Goal: Task Accomplishment & Management: Manage account settings

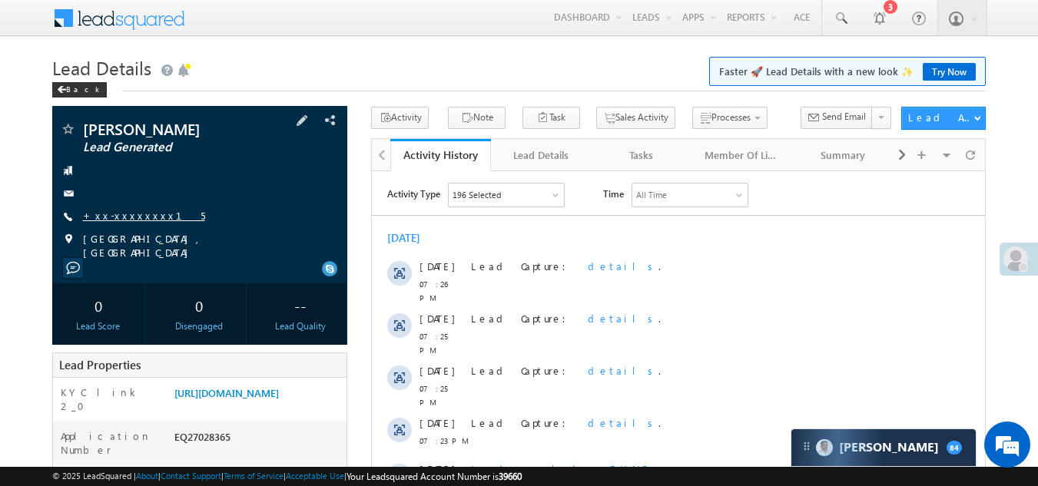
click at [111, 214] on link "+xx-xxxxxxxx15" at bounding box center [144, 215] width 122 height 13
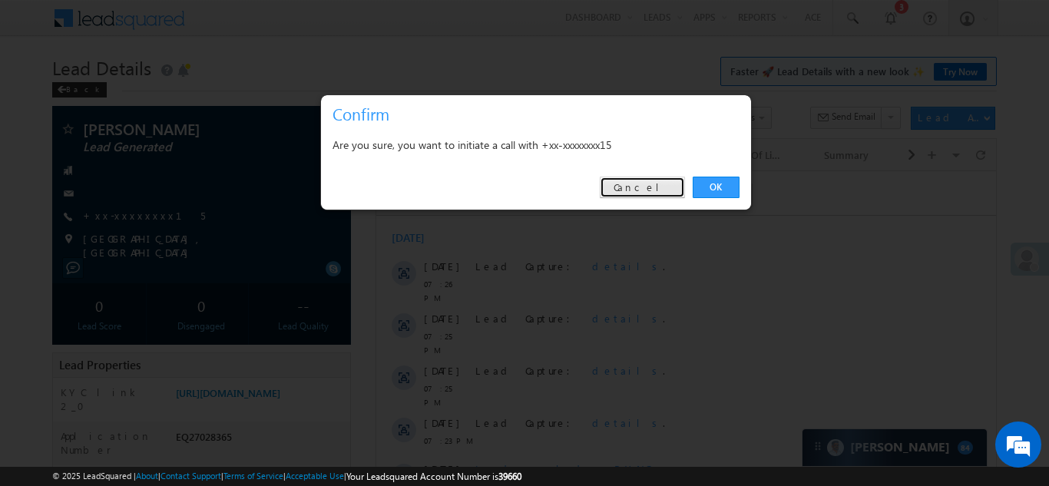
click at [651, 182] on link "Cancel" at bounding box center [642, 188] width 85 height 22
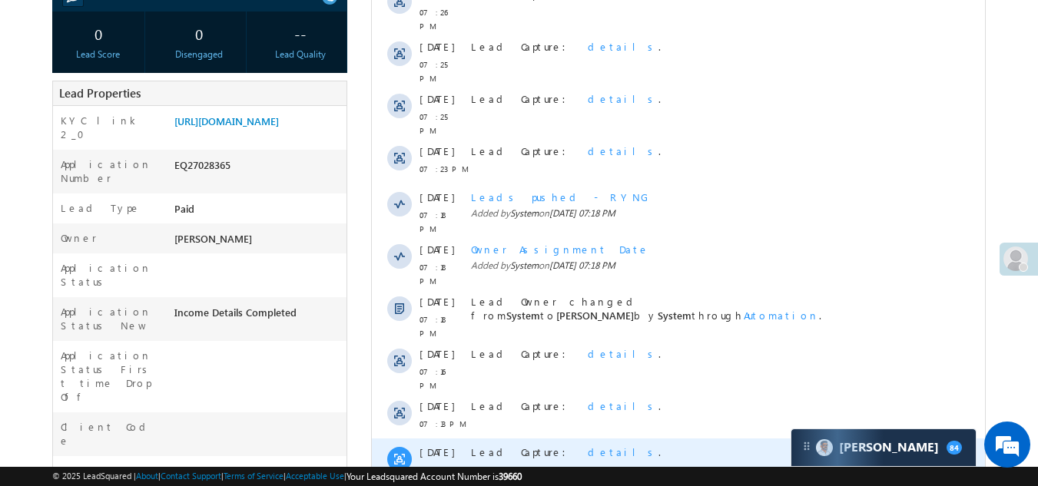
scroll to position [384, 0]
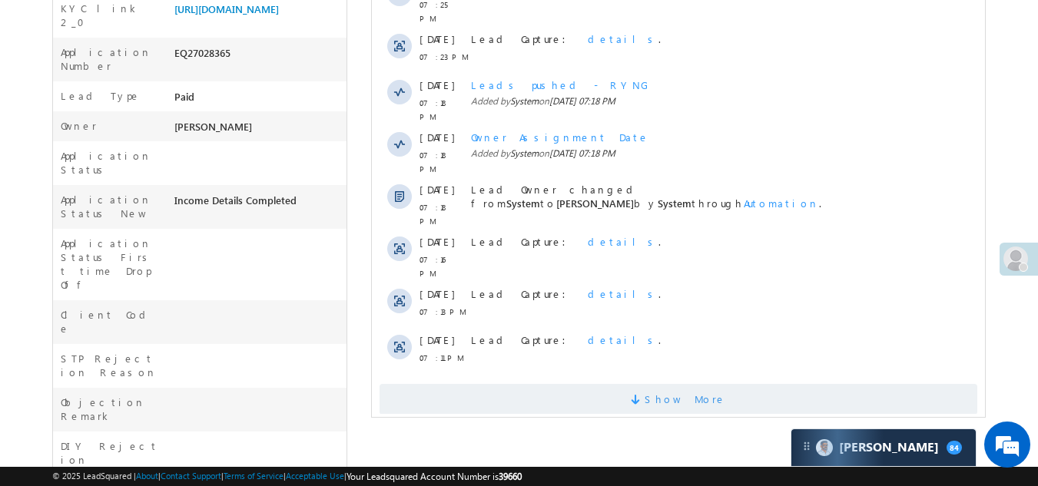
click at [497, 384] on span "Show More" at bounding box center [678, 399] width 598 height 31
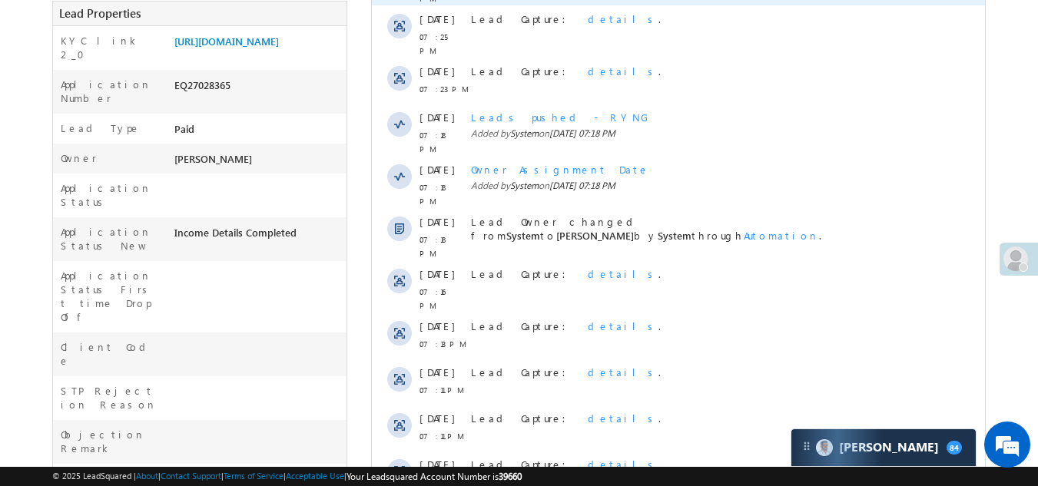
scroll to position [0, 0]
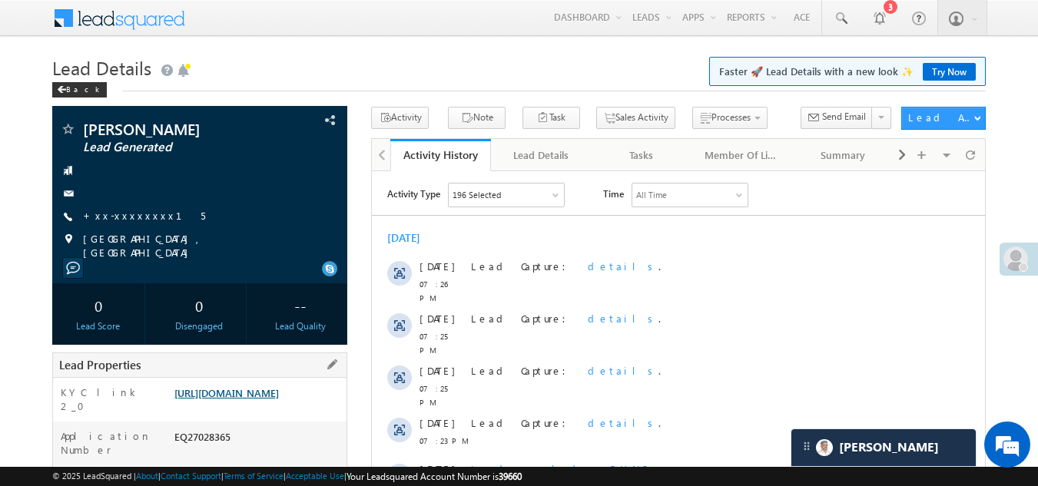
click at [245, 399] on link "https://angelbroking1-pk3em7sa.customui-test.leadsquared.com?leadId=ba4e8021-fe…" at bounding box center [226, 392] width 104 height 13
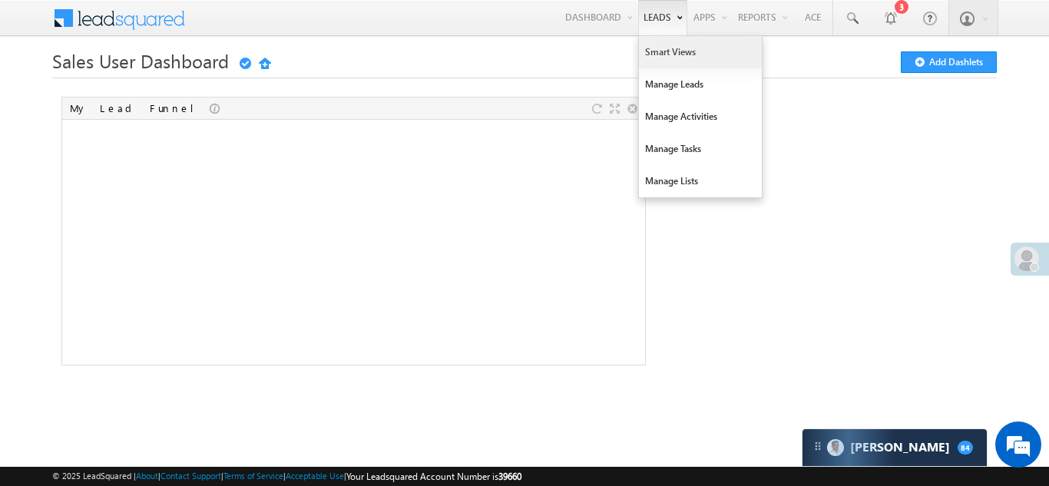
click at [663, 54] on link "Smart Views" at bounding box center [700, 52] width 123 height 32
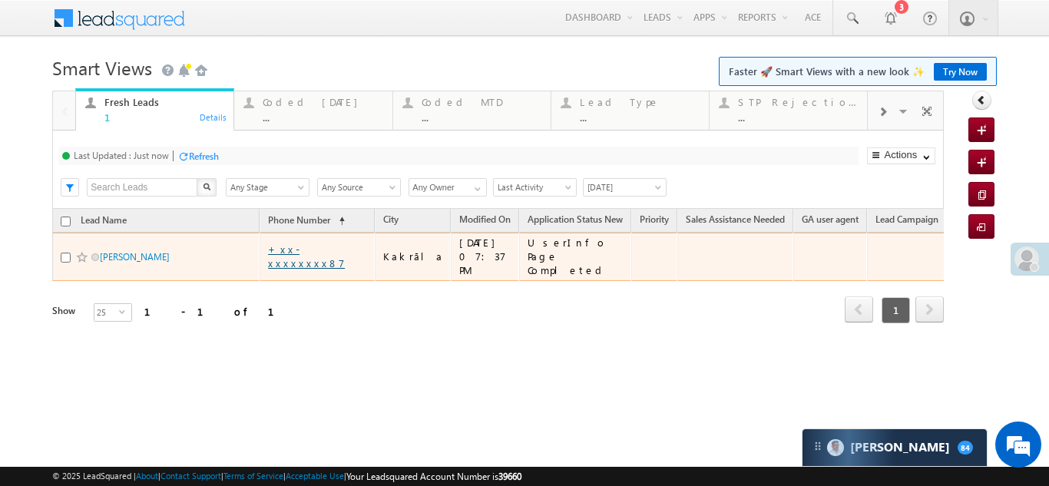
click at [318, 246] on link "+xx-xxxxxxxx87" at bounding box center [306, 256] width 77 height 27
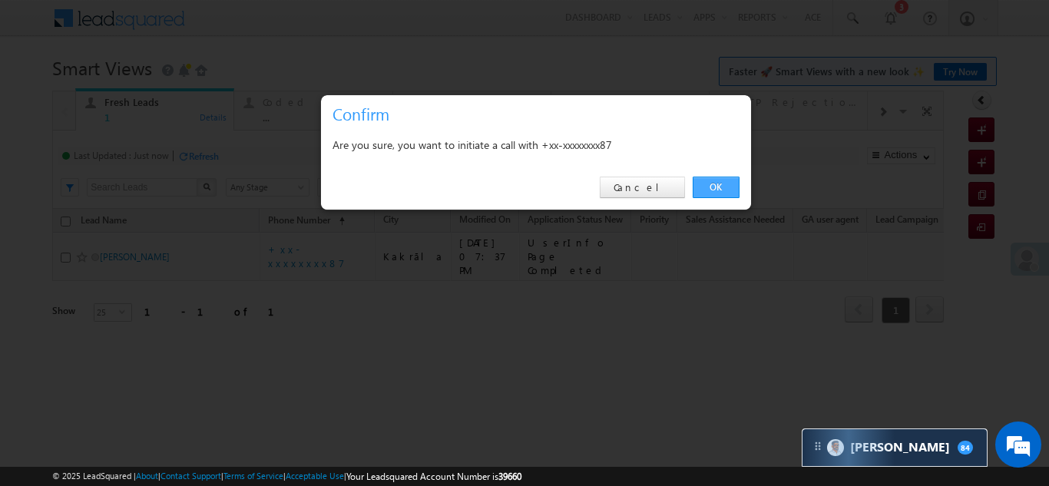
click at [708, 181] on link "OK" at bounding box center [716, 188] width 47 height 22
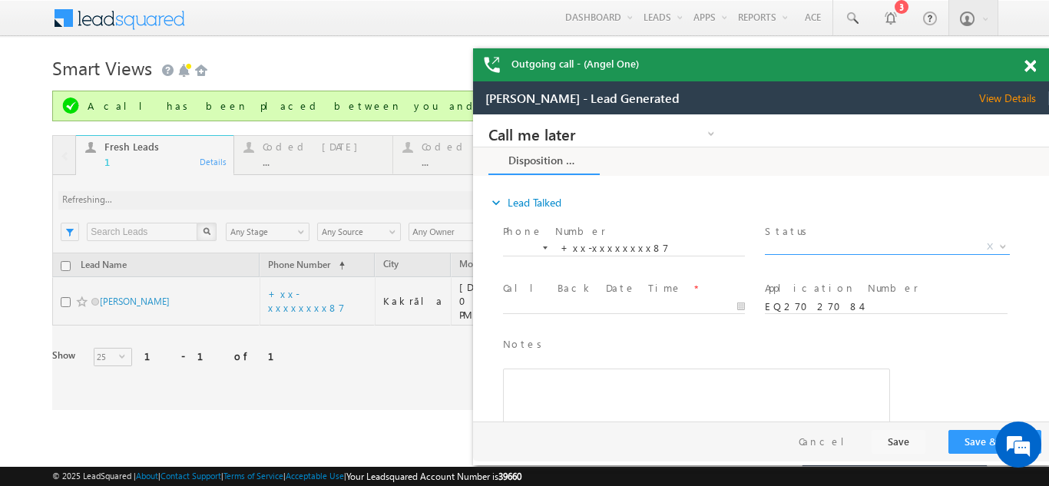
click at [819, 243] on span "X" at bounding box center [887, 247] width 244 height 15
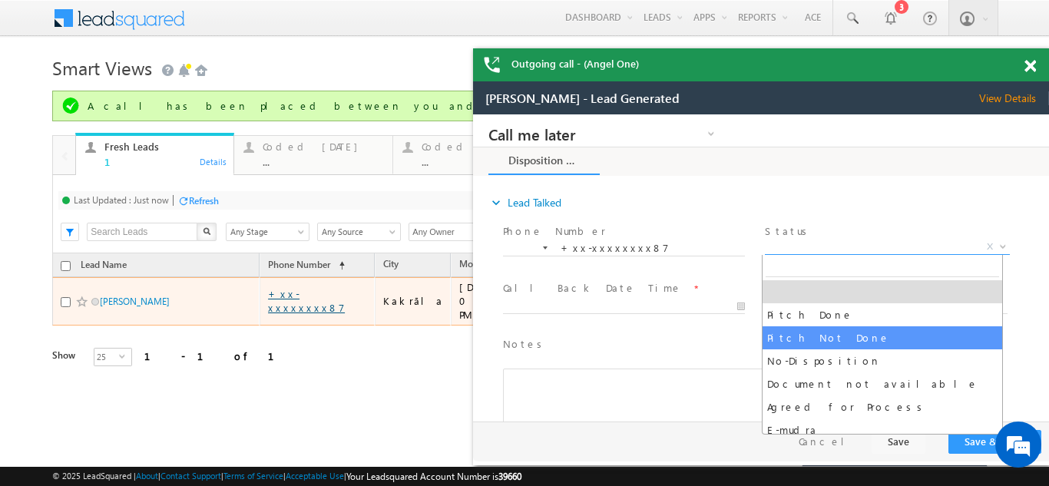
click at [309, 288] on link "+xx-xxxxxxxx87" at bounding box center [306, 300] width 77 height 27
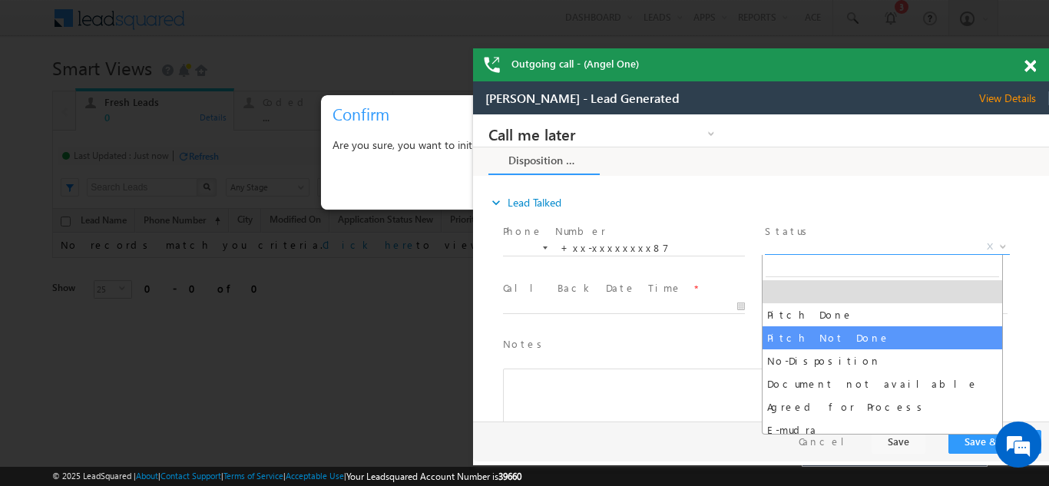
click at [1033, 60] on span at bounding box center [1031, 66] width 12 height 13
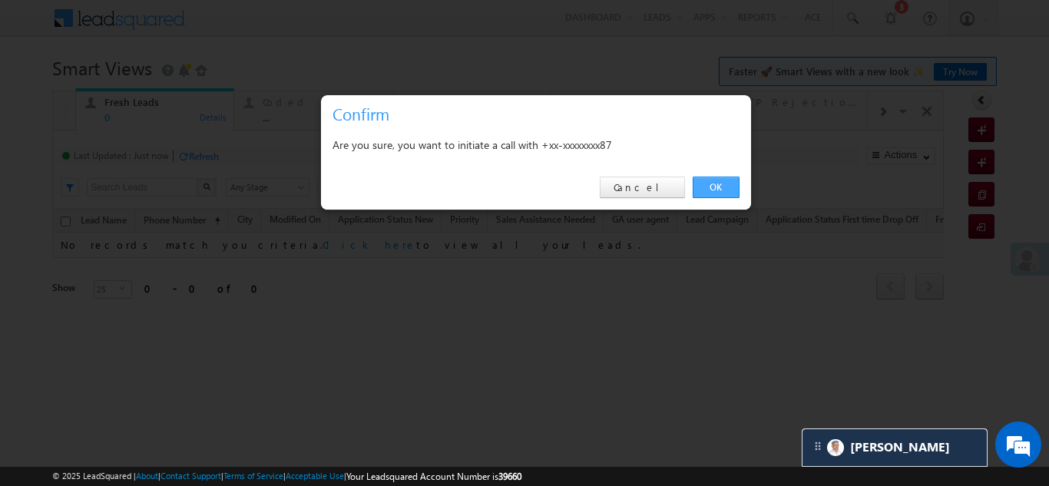
click at [725, 183] on link "OK" at bounding box center [716, 188] width 47 height 22
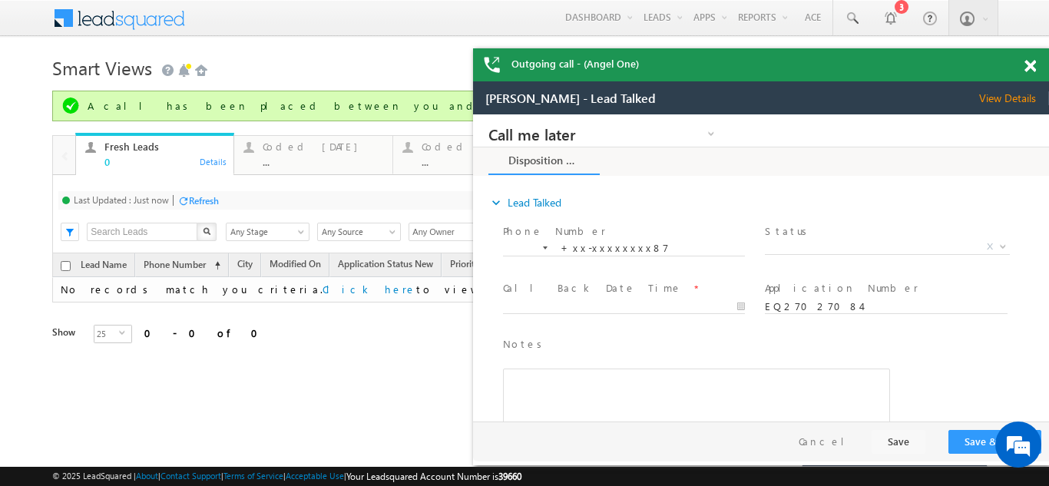
click at [1006, 97] on span "View Details" at bounding box center [1014, 98] width 70 height 14
click at [1025, 65] on span at bounding box center [1031, 66] width 12 height 13
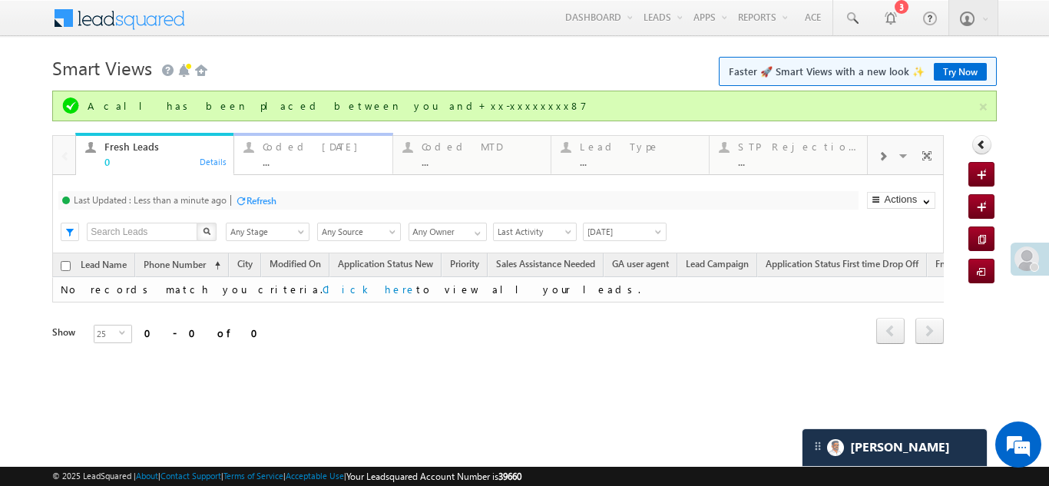
click at [304, 147] on div "Coded Today" at bounding box center [323, 147] width 120 height 12
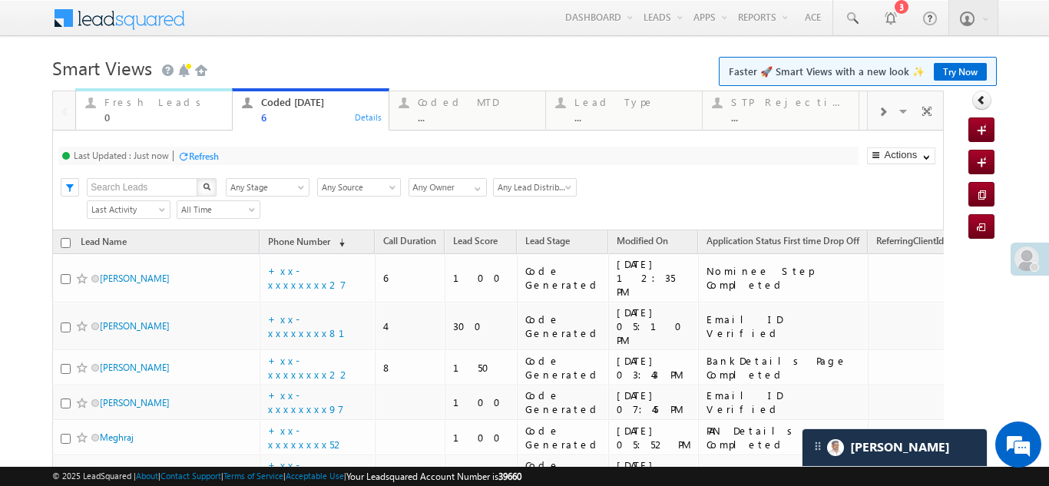
click at [123, 104] on div "Fresh Leads" at bounding box center [163, 102] width 118 height 12
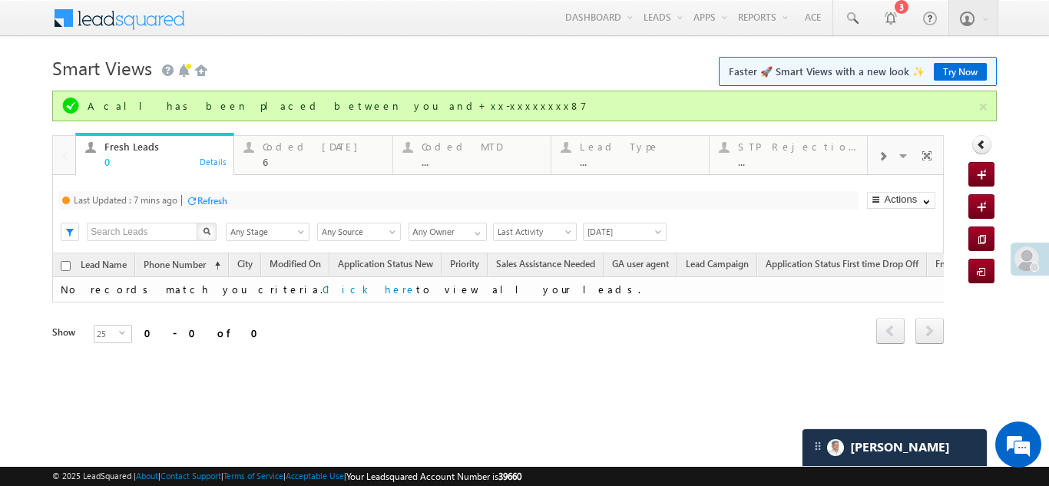
click at [219, 199] on div "Refresh" at bounding box center [212, 201] width 30 height 12
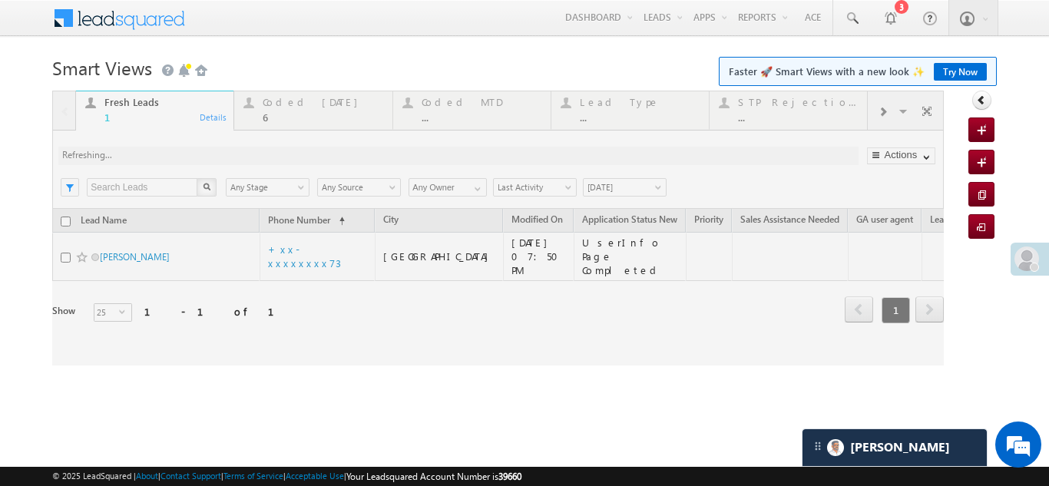
click at [287, 101] on div at bounding box center [498, 228] width 892 height 275
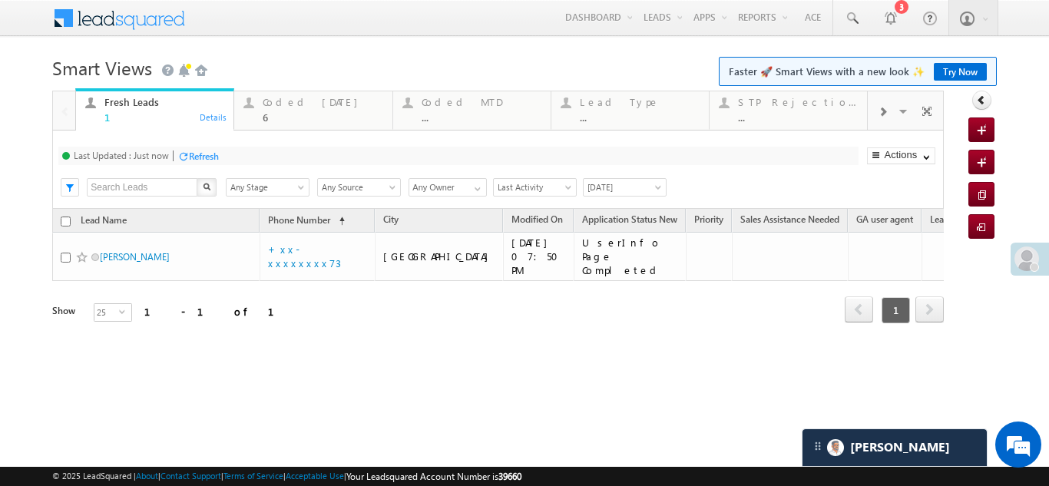
click at [289, 104] on div "Coded Today" at bounding box center [323, 102] width 120 height 12
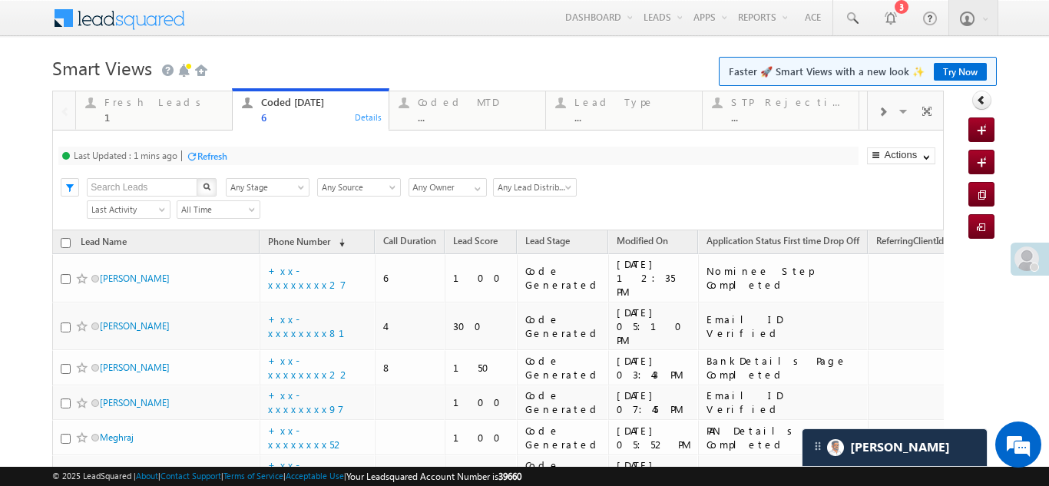
click at [205, 153] on div "Refresh" at bounding box center [212, 157] width 30 height 12
click at [220, 155] on div "Refresh" at bounding box center [212, 157] width 30 height 12
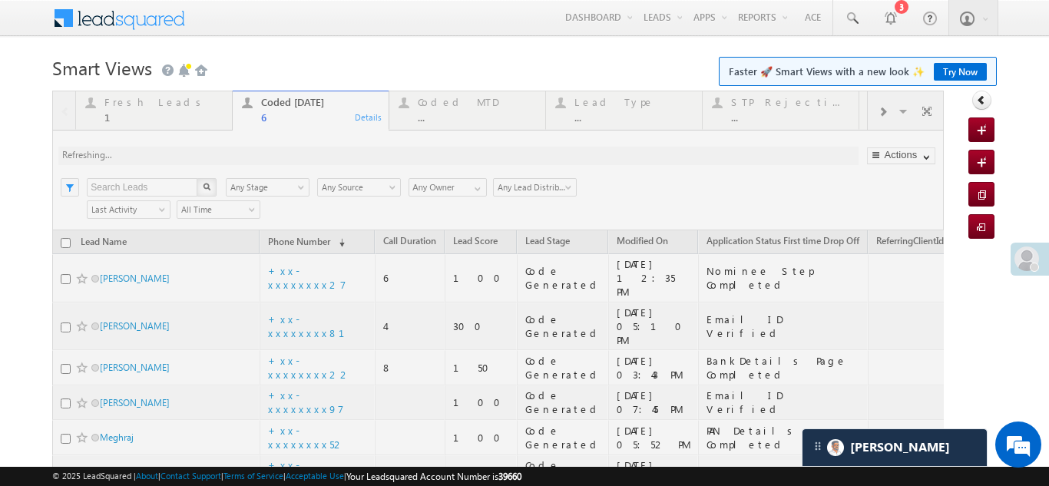
click at [216, 157] on div at bounding box center [498, 333] width 892 height 485
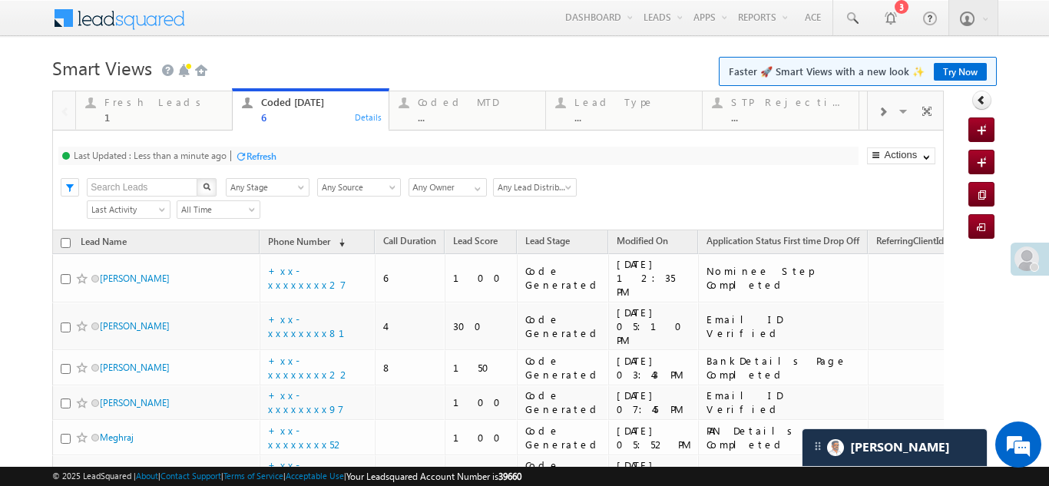
click at [268, 155] on div "Refresh" at bounding box center [262, 157] width 30 height 12
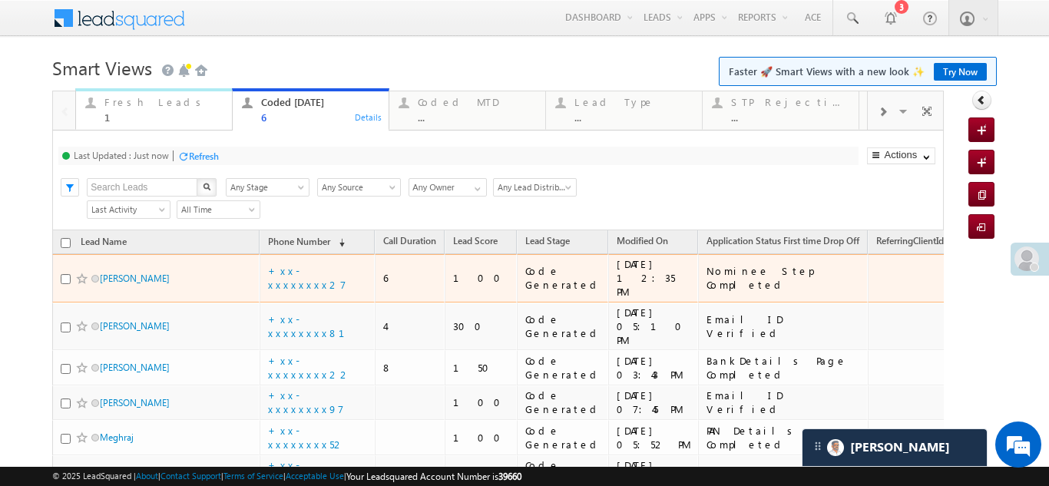
click at [142, 111] on div "1" at bounding box center [163, 117] width 118 height 12
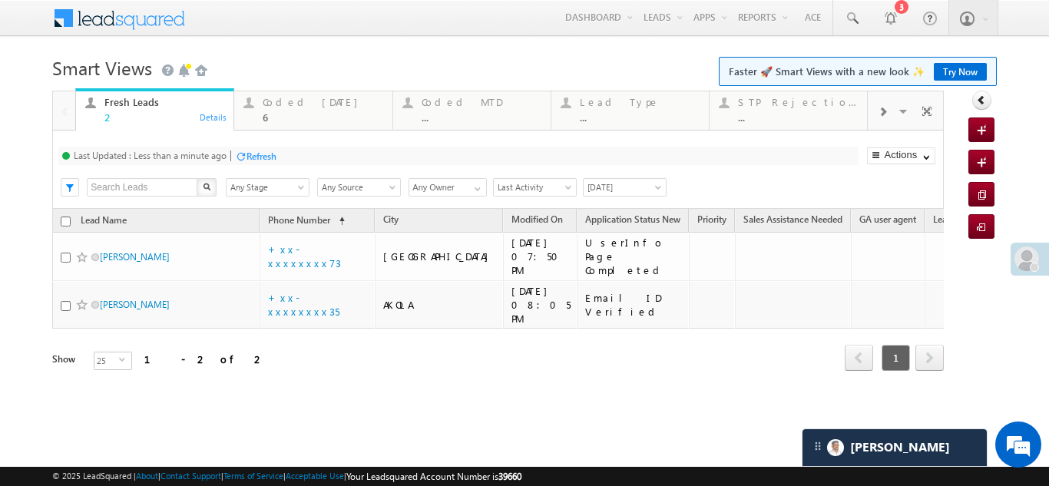
click at [126, 104] on div "Fresh Leads" at bounding box center [164, 102] width 120 height 12
click at [265, 156] on div "Refresh" at bounding box center [262, 157] width 30 height 12
click at [287, 104] on div "Coded Today" at bounding box center [323, 102] width 120 height 12
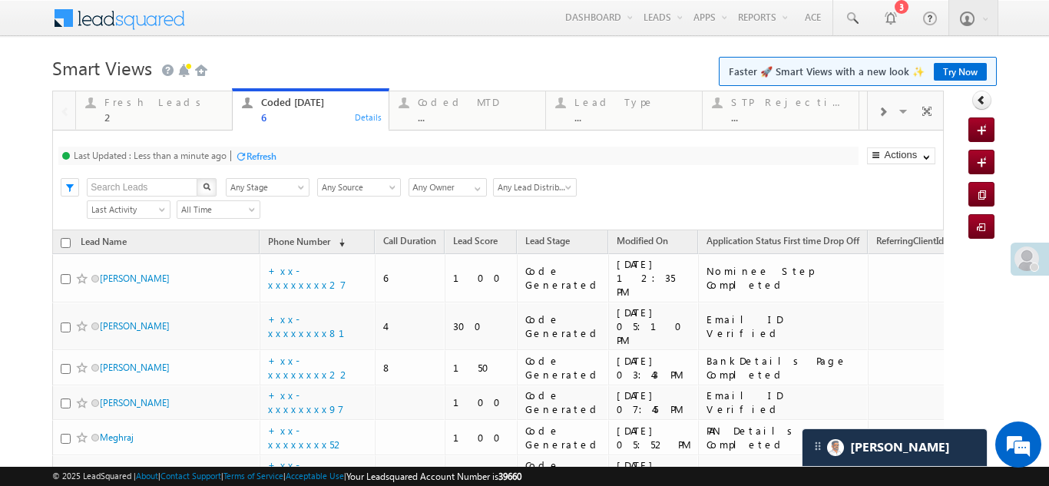
click at [271, 154] on div "Refresh" at bounding box center [262, 157] width 30 height 12
click at [265, 153] on div "Refresh" at bounding box center [262, 157] width 30 height 12
click at [138, 106] on div "Fresh Leads" at bounding box center [163, 102] width 118 height 12
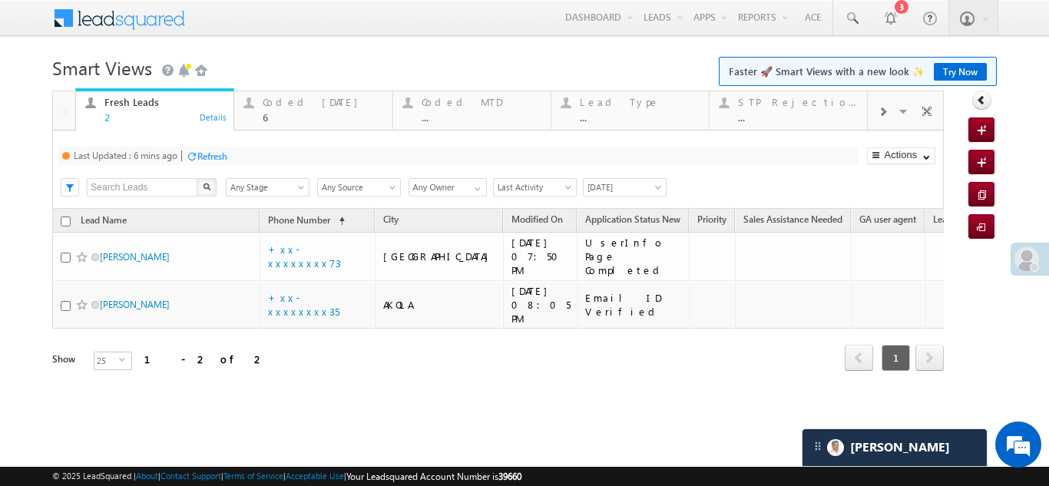
click at [212, 157] on div "Refresh" at bounding box center [212, 157] width 30 height 12
click at [288, 101] on div "Coded Today" at bounding box center [323, 102] width 120 height 12
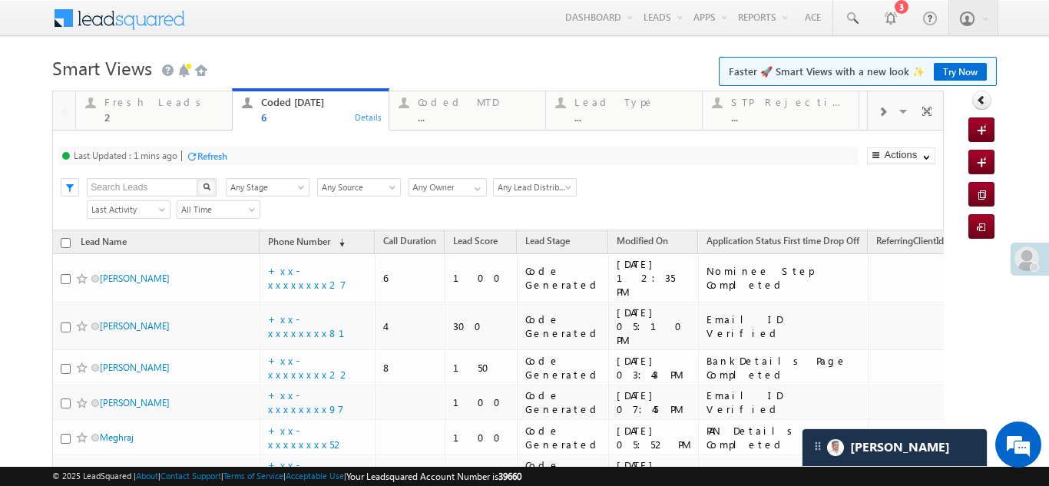
click at [224, 154] on div "Refresh" at bounding box center [212, 157] width 30 height 12
click at [138, 104] on div "Fresh Leads" at bounding box center [163, 102] width 118 height 12
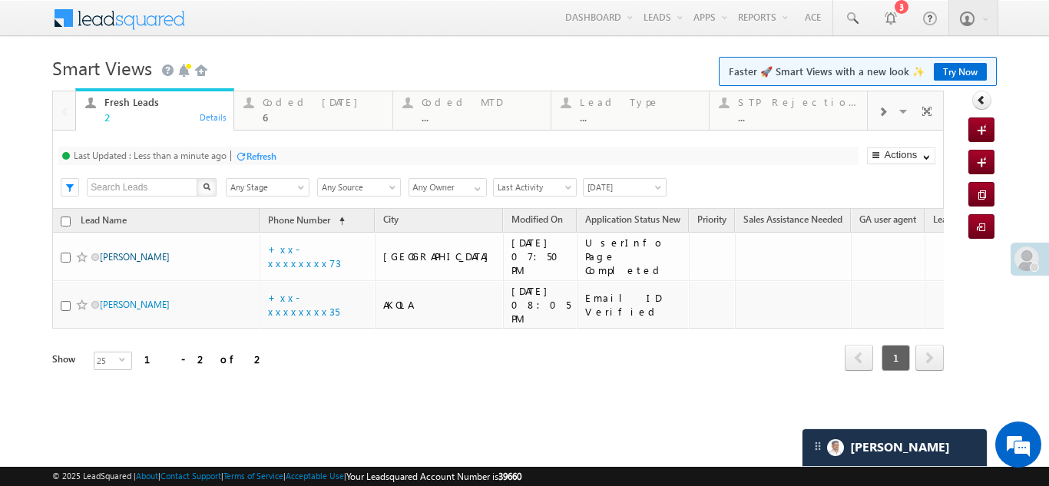
click at [268, 159] on div "Refresh" at bounding box center [262, 157] width 30 height 12
click at [308, 99] on div "Coded Today" at bounding box center [323, 102] width 120 height 12
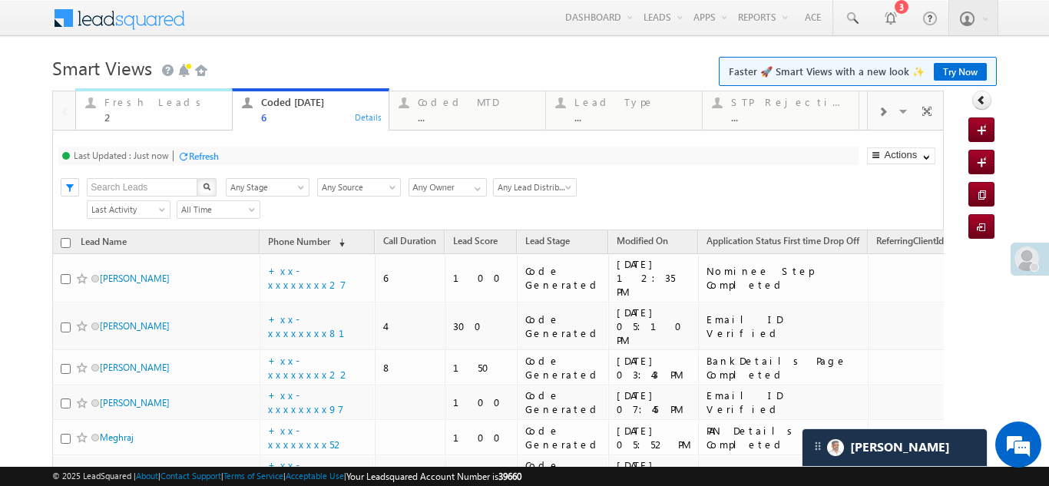
click at [133, 98] on div "Fresh Leads" at bounding box center [163, 102] width 118 height 12
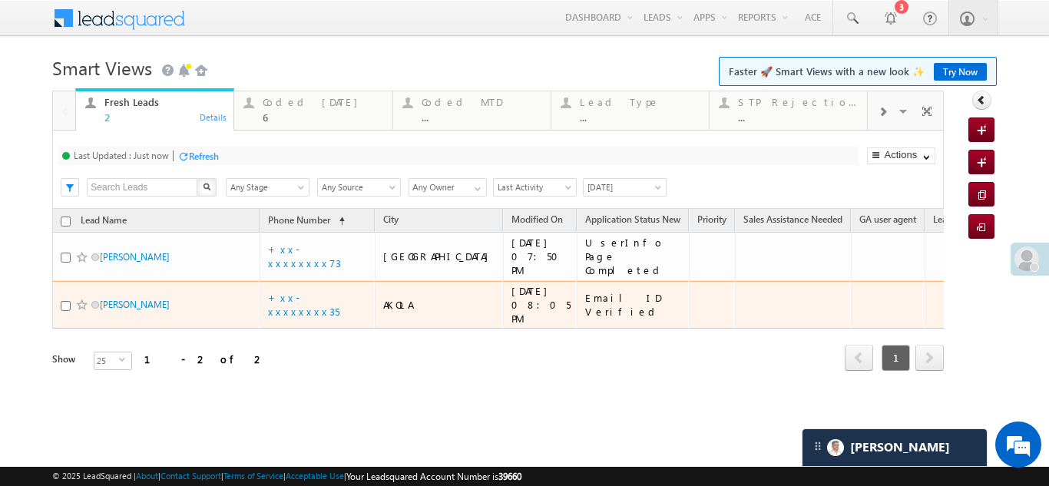
click at [211, 157] on div "Refresh" at bounding box center [204, 157] width 30 height 12
click at [209, 157] on div "Refresh" at bounding box center [204, 157] width 30 height 12
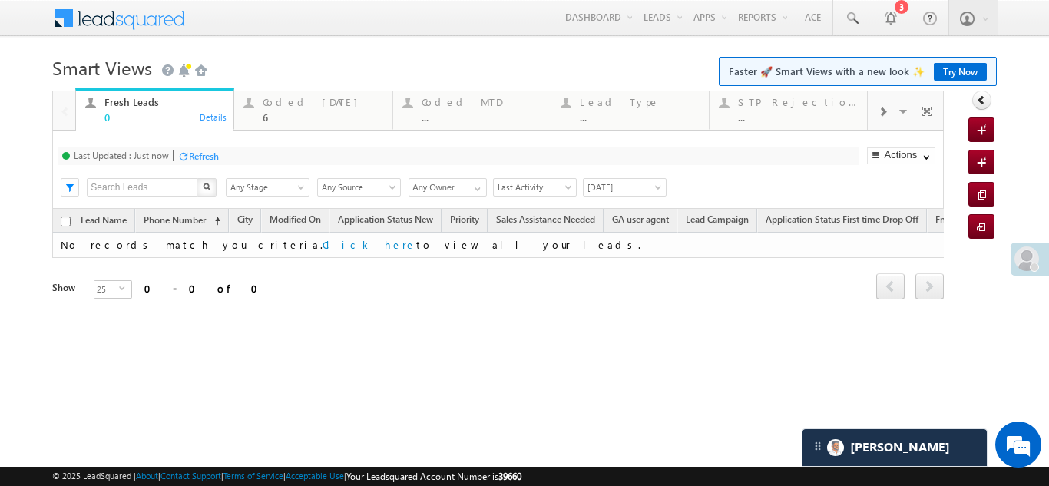
click at [292, 107] on div "Coded Today" at bounding box center [323, 102] width 120 height 12
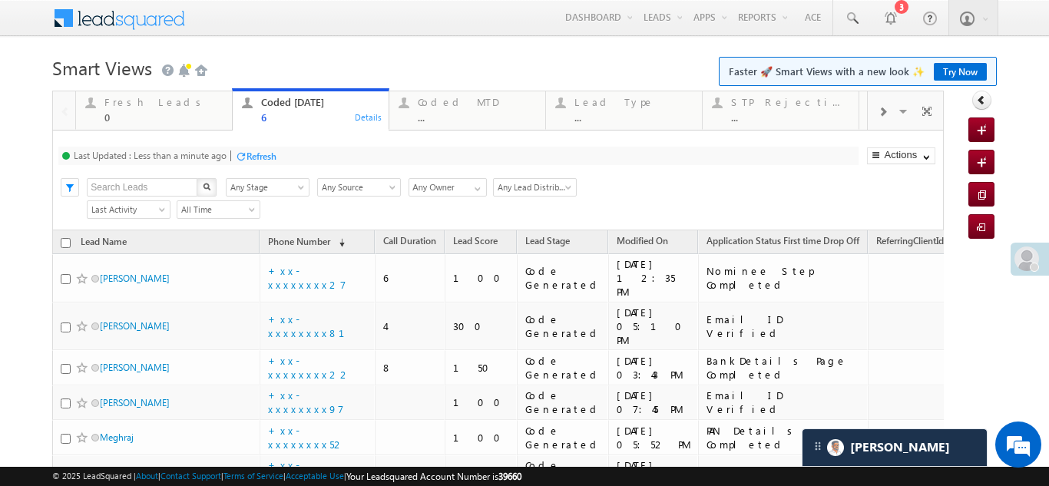
click at [266, 157] on div "Refresh" at bounding box center [262, 157] width 30 height 12
click at [207, 154] on div "Refresh" at bounding box center [204, 157] width 30 height 12
click at [202, 155] on div "Refresh" at bounding box center [204, 157] width 30 height 12
click at [210, 154] on div "Refresh" at bounding box center [204, 157] width 30 height 12
click at [209, 155] on div "Refresh" at bounding box center [204, 157] width 30 height 12
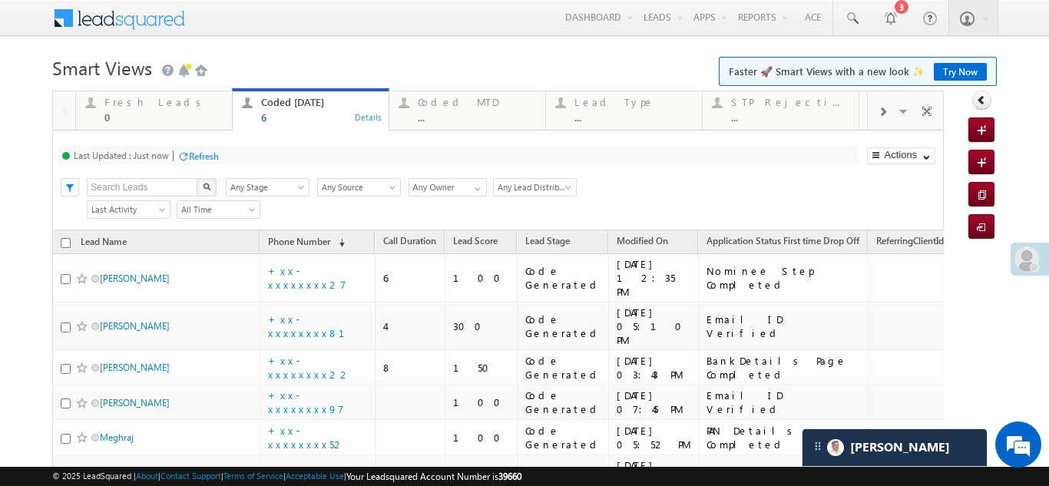
click at [204, 154] on div "Refresh" at bounding box center [204, 157] width 30 height 12
click at [202, 154] on div "Refresh" at bounding box center [204, 157] width 30 height 12
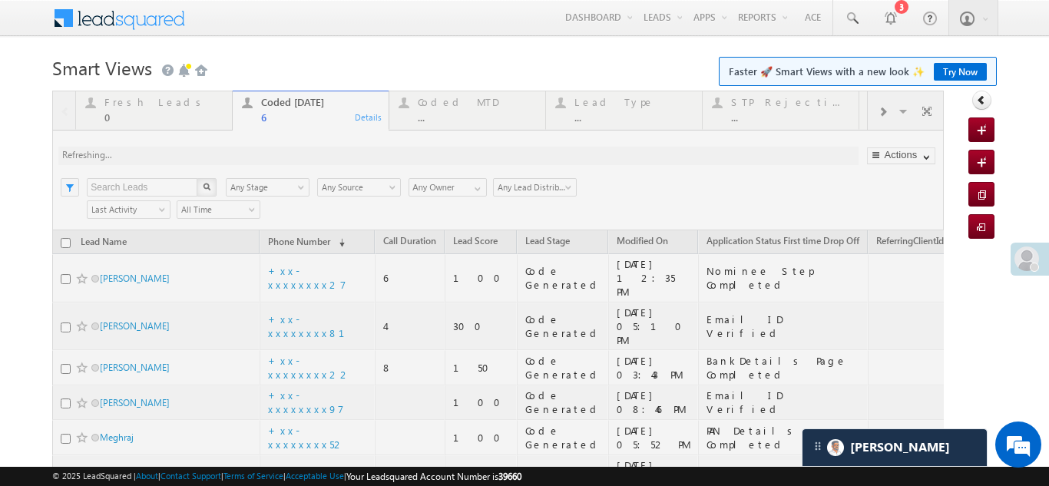
click at [141, 106] on div at bounding box center [498, 340] width 892 height 498
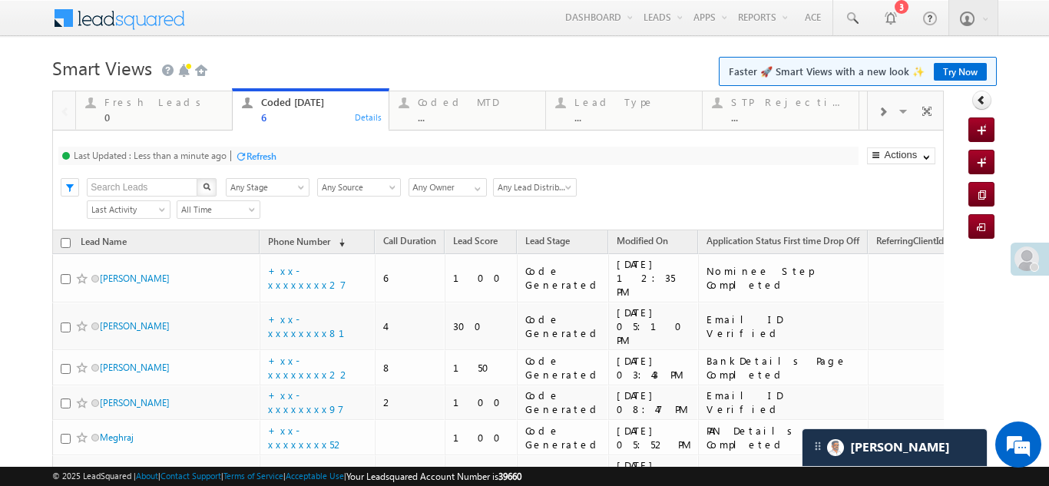
click at [262, 154] on div "Refresh" at bounding box center [262, 157] width 30 height 12
click at [200, 155] on div "Refresh" at bounding box center [204, 157] width 30 height 12
click at [203, 151] on div "Refresh" at bounding box center [204, 157] width 30 height 12
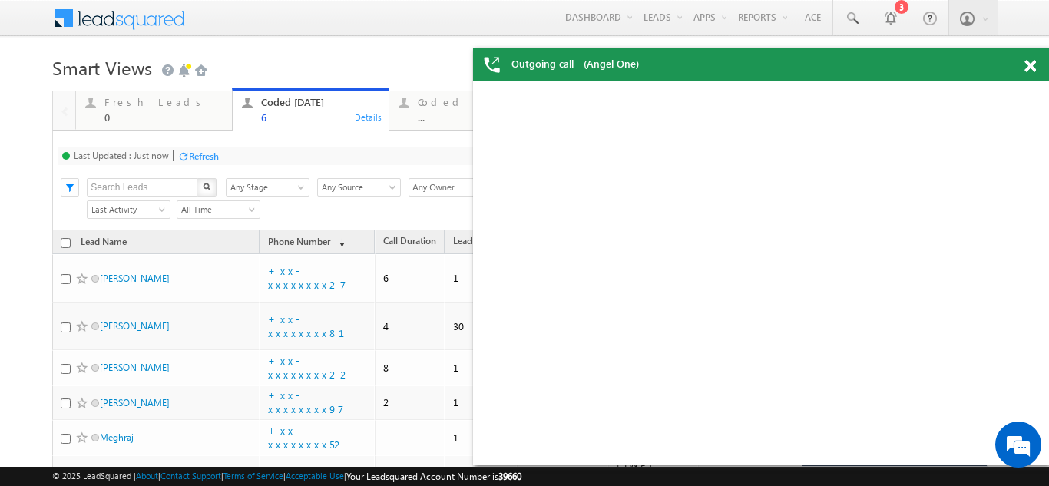
click at [205, 158] on div "Refresh" at bounding box center [204, 157] width 30 height 12
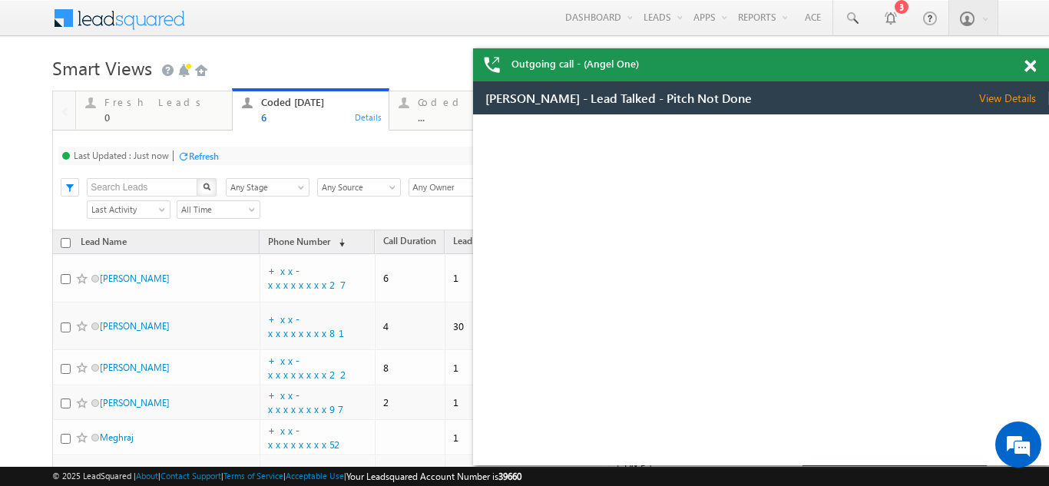
click at [1032, 62] on span at bounding box center [1031, 66] width 12 height 13
click at [1032, 63] on span at bounding box center [1031, 66] width 12 height 13
click at [1032, 65] on body "Menu Bikash Das bikas h.das @ange lbrok ing.c om" at bounding box center [524, 294] width 1049 height 588
click at [1031, 67] on body "Menu Bikash Das bikas h.das @ange lbrok ing.c om" at bounding box center [524, 294] width 1049 height 588
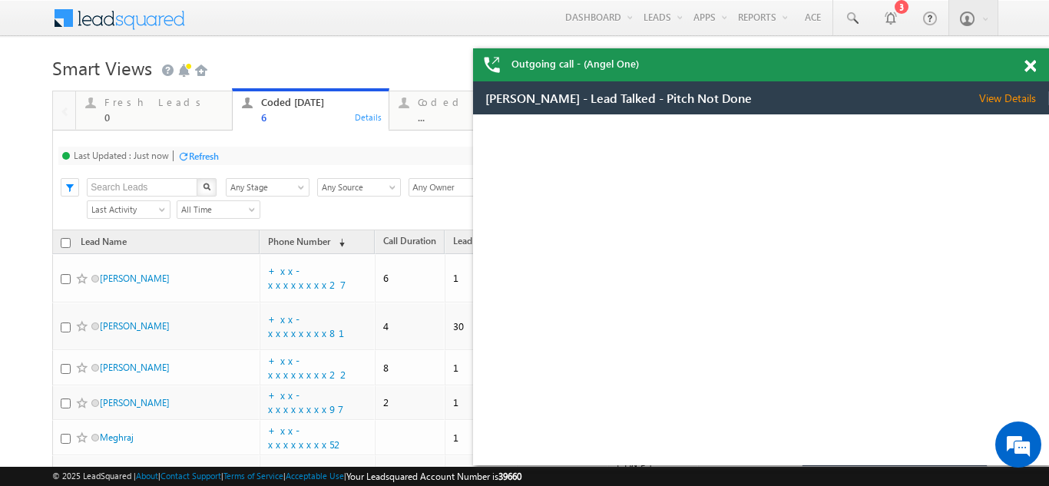
click at [1031, 67] on body "Menu Bikash Das bikas h.das @ange lbrok ing.c om" at bounding box center [524, 294] width 1049 height 588
click at [1031, 68] on body "Menu Bikash Das bikas h.das @ange lbrok ing.c om" at bounding box center [524, 294] width 1049 height 588
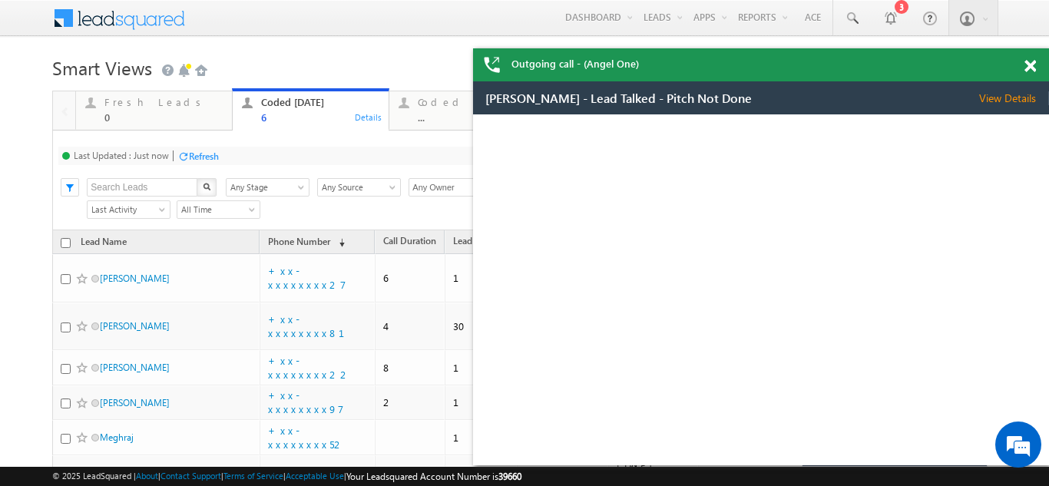
click at [1030, 68] on body "Menu Bikash Das bikas h.das @ange lbrok ing.c om" at bounding box center [524, 294] width 1049 height 588
click at [1029, 68] on body "Menu Bikash Das bikas h.das @ange lbrok ing.c om" at bounding box center [524, 294] width 1049 height 588
click at [1027, 68] on body "Menu Bikash Das bikas h.das @ange lbrok ing.c om" at bounding box center [524, 294] width 1049 height 588
click at [1026, 68] on body "Menu Bikash Das bikas h.das @ange lbrok ing.c om" at bounding box center [524, 294] width 1049 height 588
click at [1028, 65] on body "Menu Bikash Das bikas h.das @ange lbrok ing.c om" at bounding box center [524, 294] width 1049 height 588
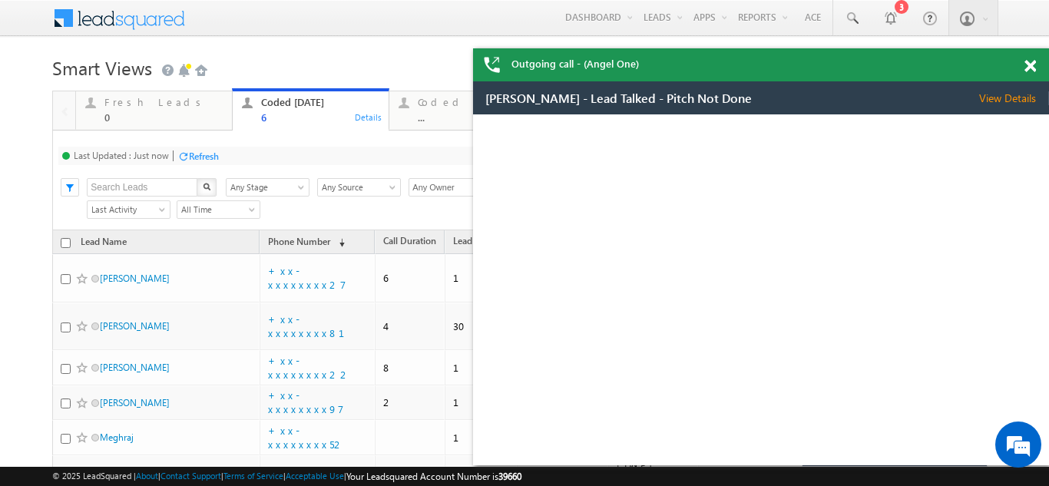
click at [1029, 66] on body "Menu Bikash Das bikas h.das @ange lbrok ing.c om" at bounding box center [524, 294] width 1049 height 588
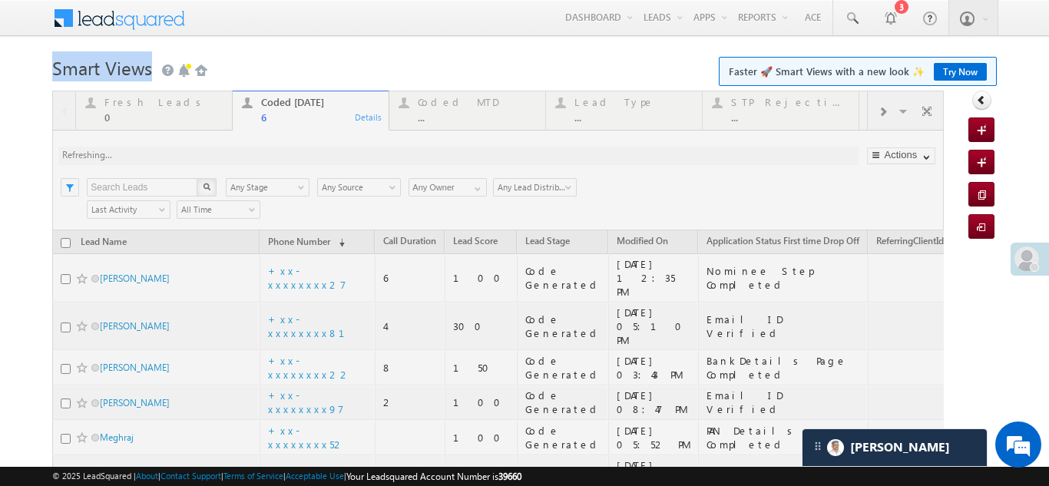
click at [254, 46] on body "Menu Bikash Das bikas h.das @ange lbrok ing.c om" at bounding box center [524, 294] width 1049 height 588
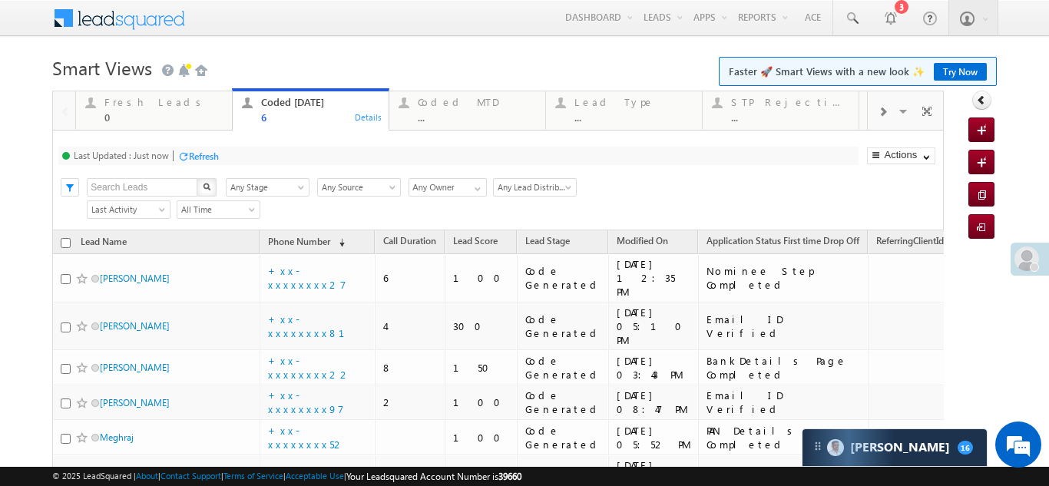
click at [214, 153] on div "Refresh" at bounding box center [204, 157] width 30 height 12
click at [207, 156] on div "Refresh" at bounding box center [204, 157] width 30 height 12
click at [125, 104] on div "Fresh Leads" at bounding box center [163, 102] width 118 height 12
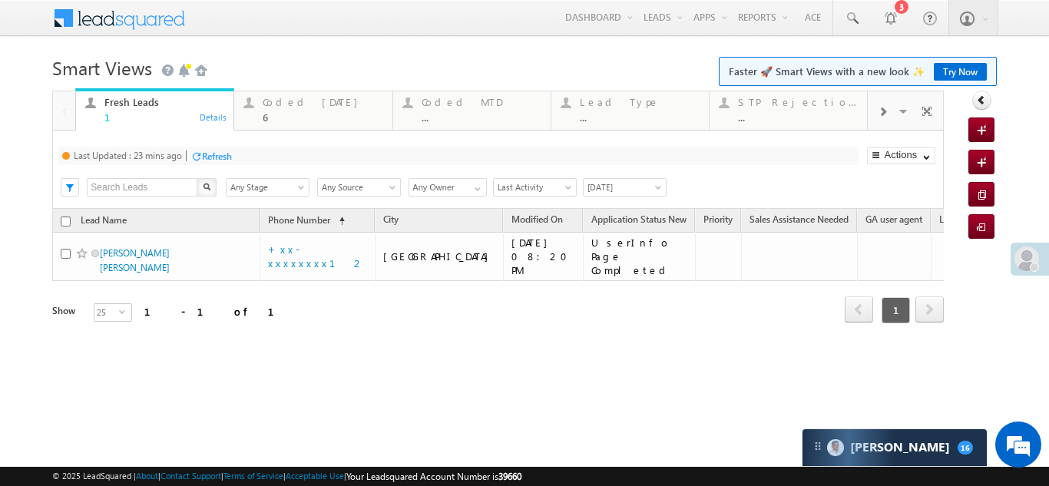
click at [213, 155] on div "Refresh" at bounding box center [217, 157] width 30 height 12
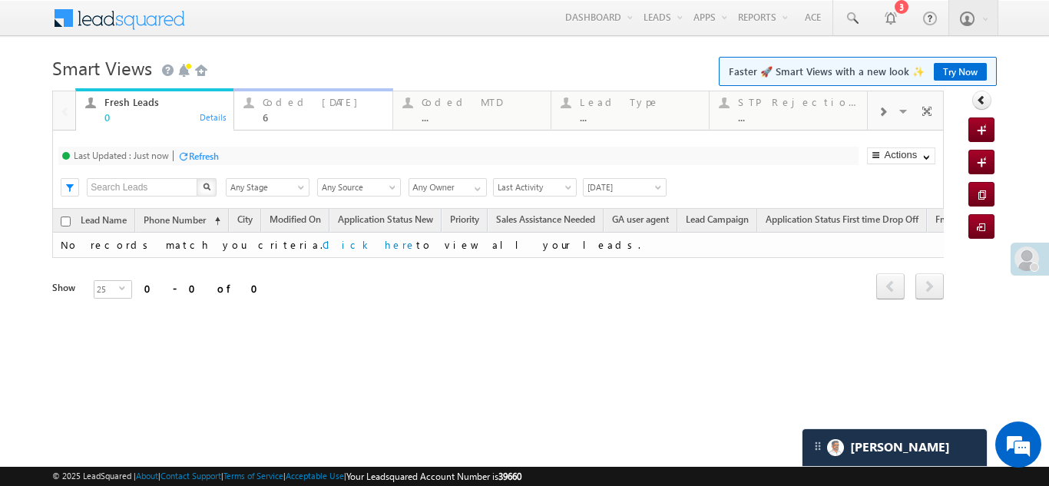
click at [290, 95] on div "Coded Today 6" at bounding box center [323, 108] width 120 height 30
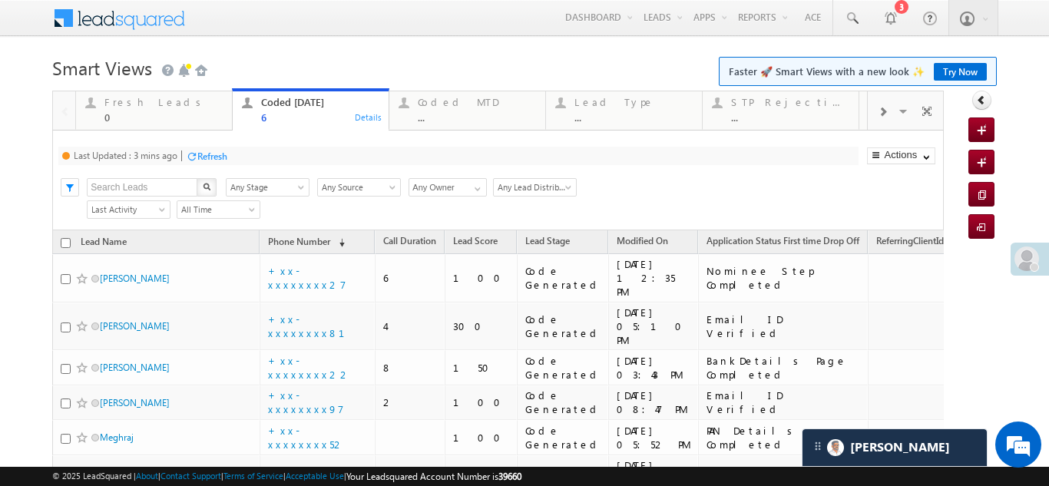
click at [211, 161] on div "Refresh" at bounding box center [212, 157] width 30 height 12
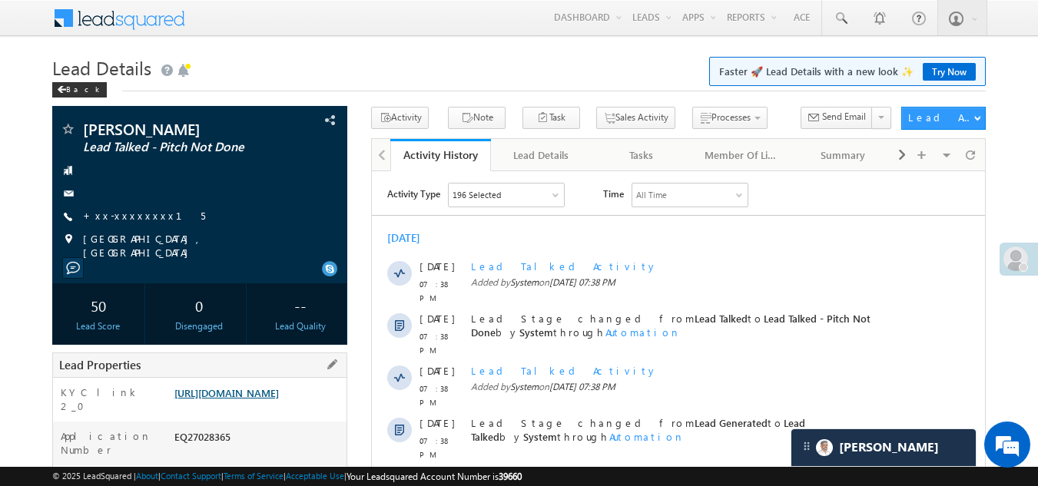
click at [240, 393] on link "https://angelbroking1-pk3em7sa.customui-test.leadsquared.com?leadId=ba4e8021-fe…" at bounding box center [226, 392] width 104 height 13
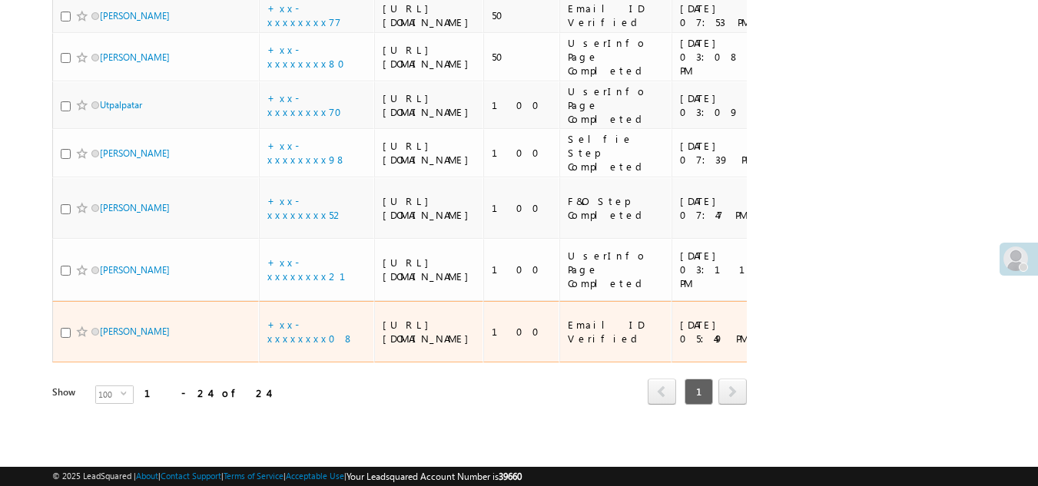
scroll to position [1906, 0]
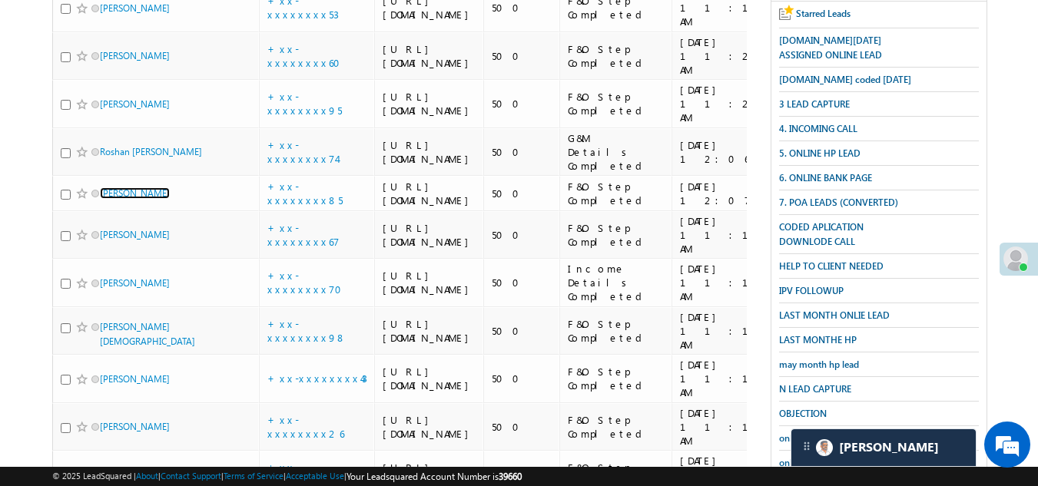
scroll to position [130, 0]
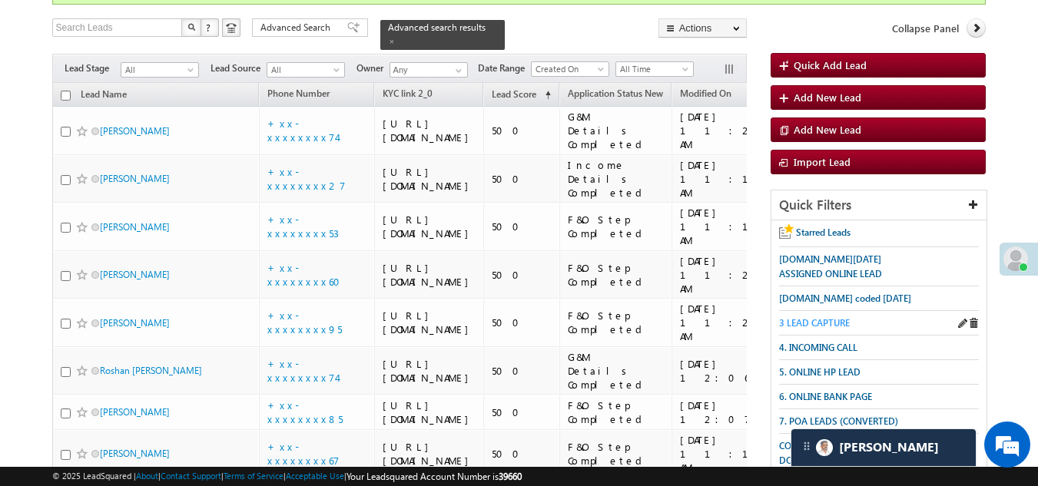
click at [835, 318] on span "3 LEAD CAPTURE" at bounding box center [814, 323] width 71 height 12
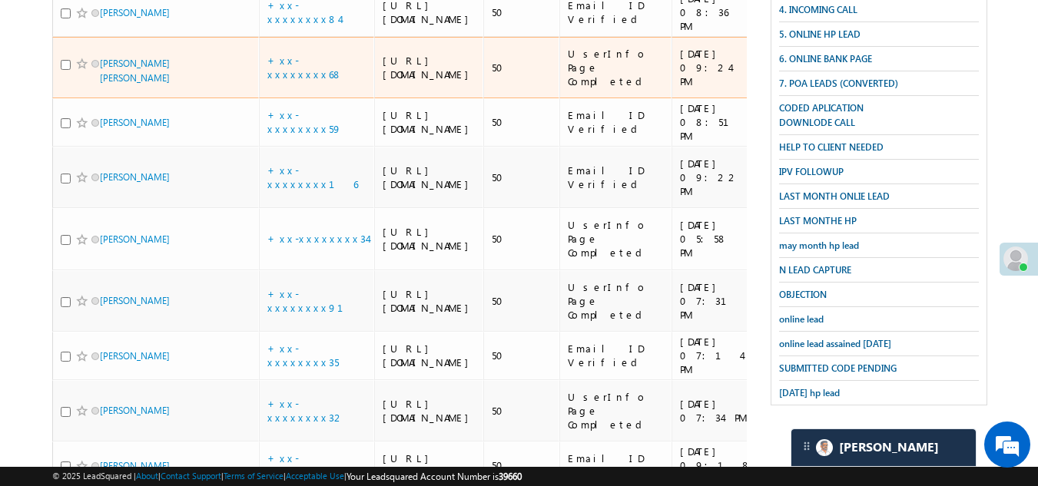
scroll to position [437, 0]
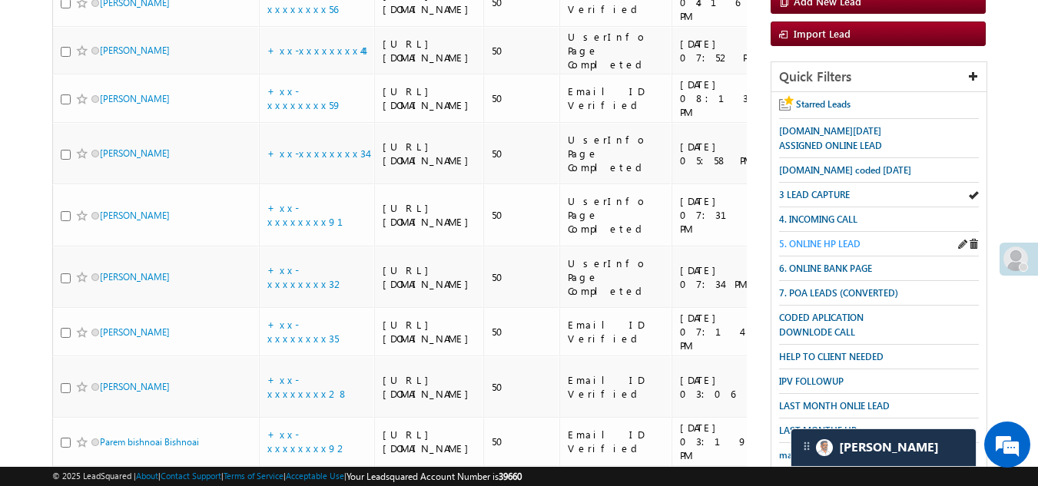
scroll to position [216, 0]
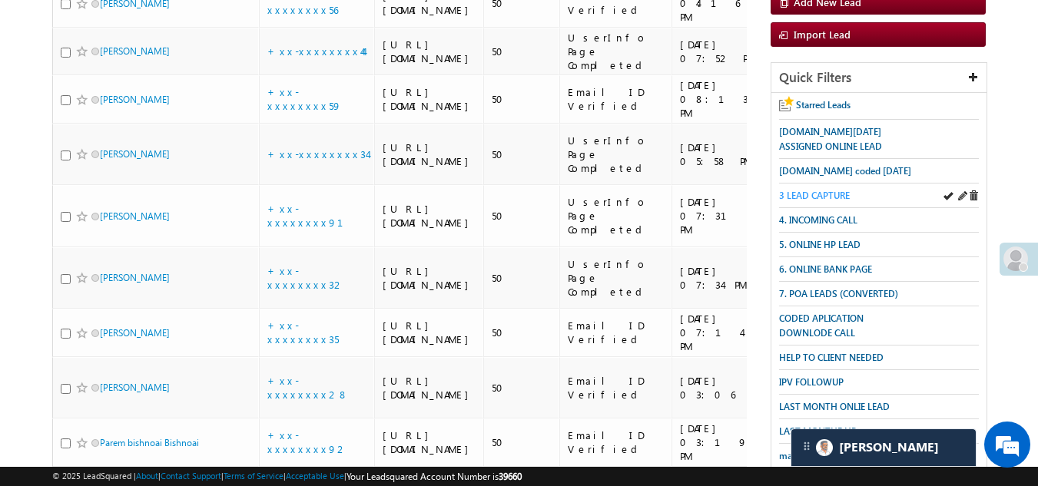
click at [821, 192] on span "3 LEAD CAPTURE" at bounding box center [814, 196] width 71 height 12
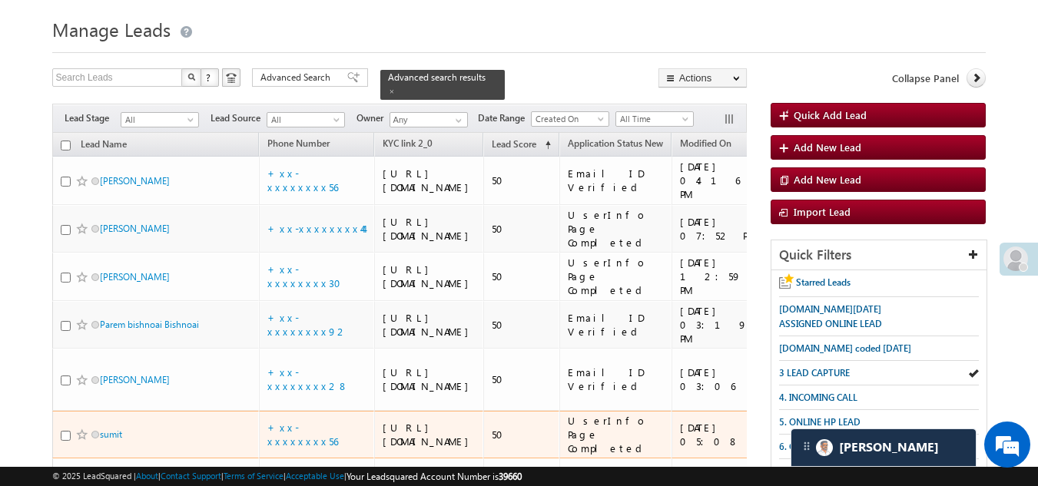
scroll to position [0, 0]
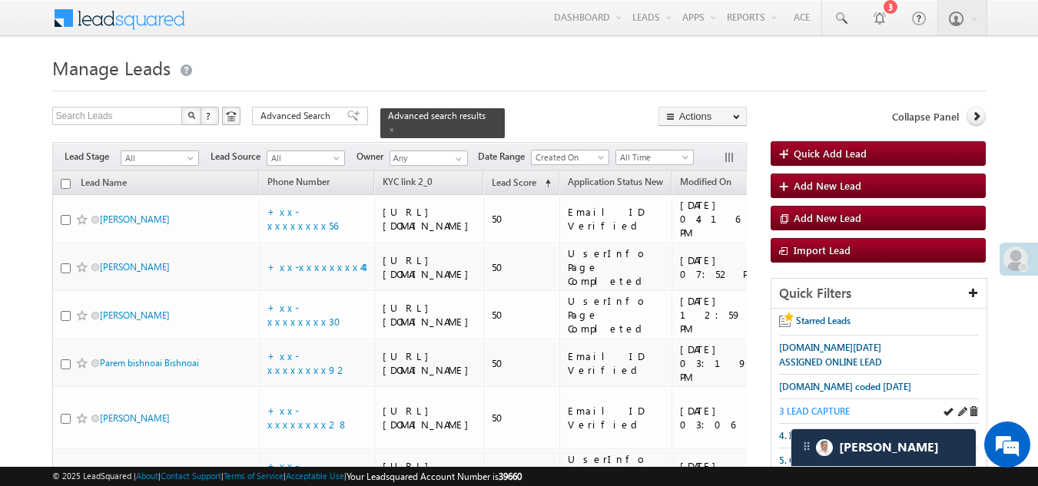
click at [829, 407] on span "3 LEAD CAPTURE" at bounding box center [814, 412] width 71 height 12
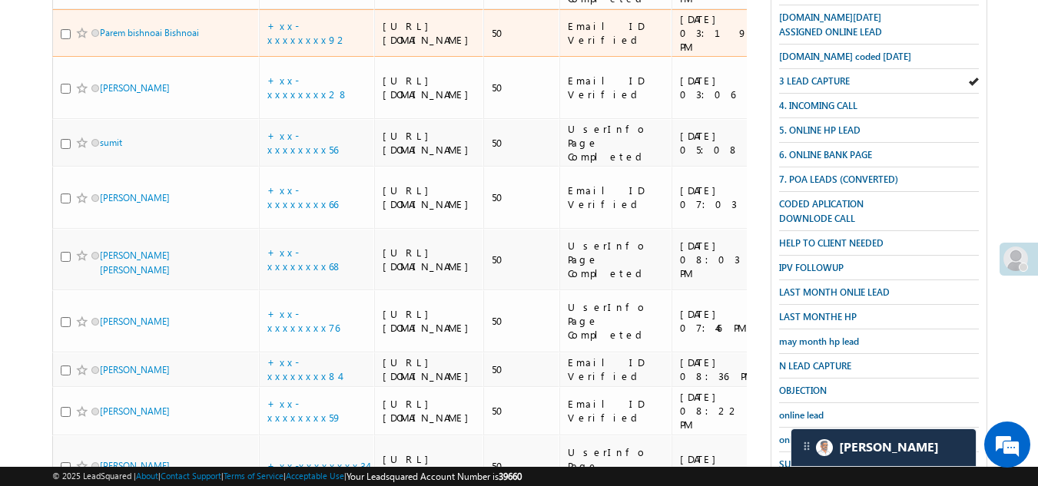
scroll to position [23, 0]
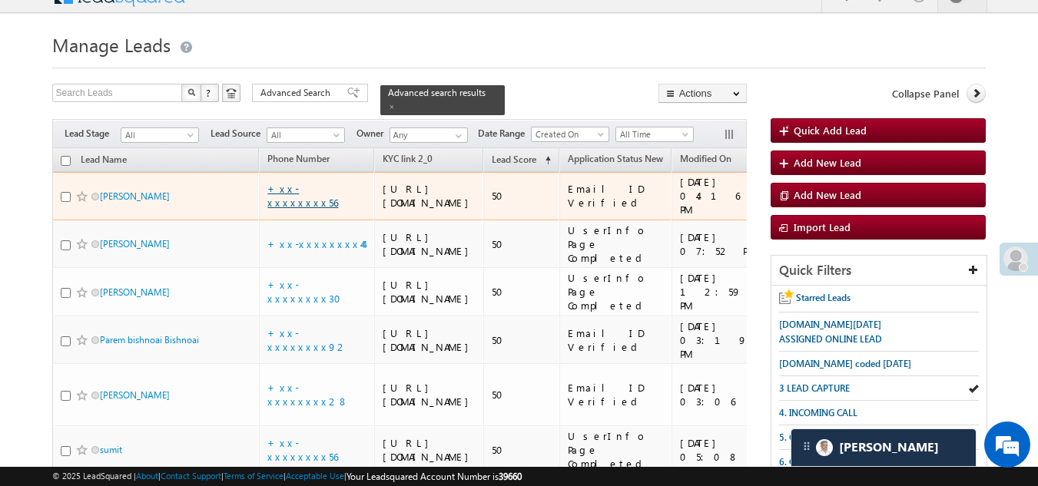
click at [306, 209] on link "+xx-xxxxxxxx56" at bounding box center [302, 195] width 71 height 27
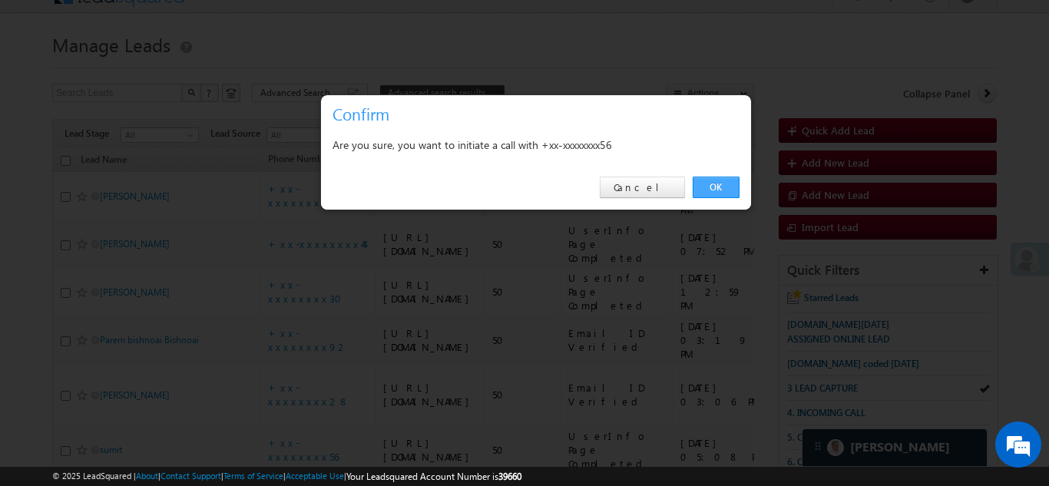
click at [717, 183] on link "OK" at bounding box center [716, 188] width 47 height 22
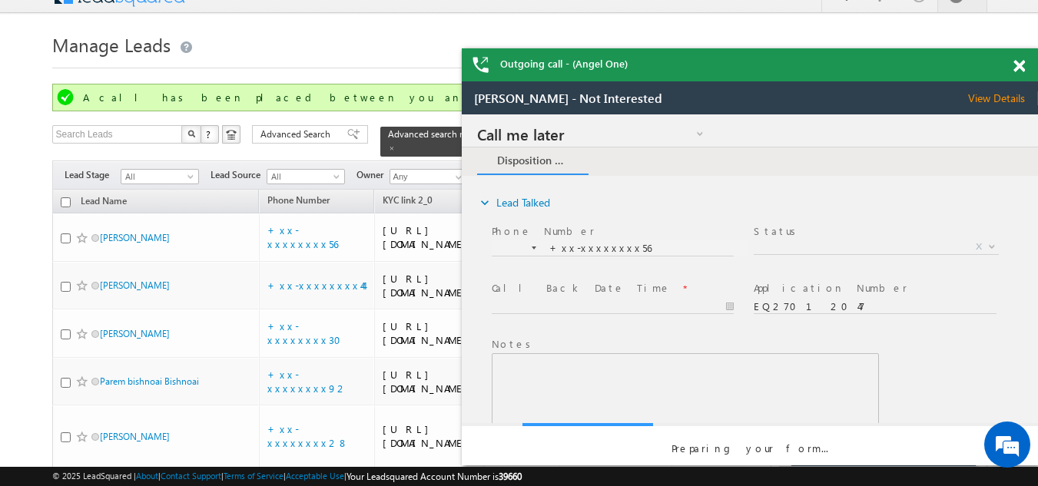
scroll to position [0, 0]
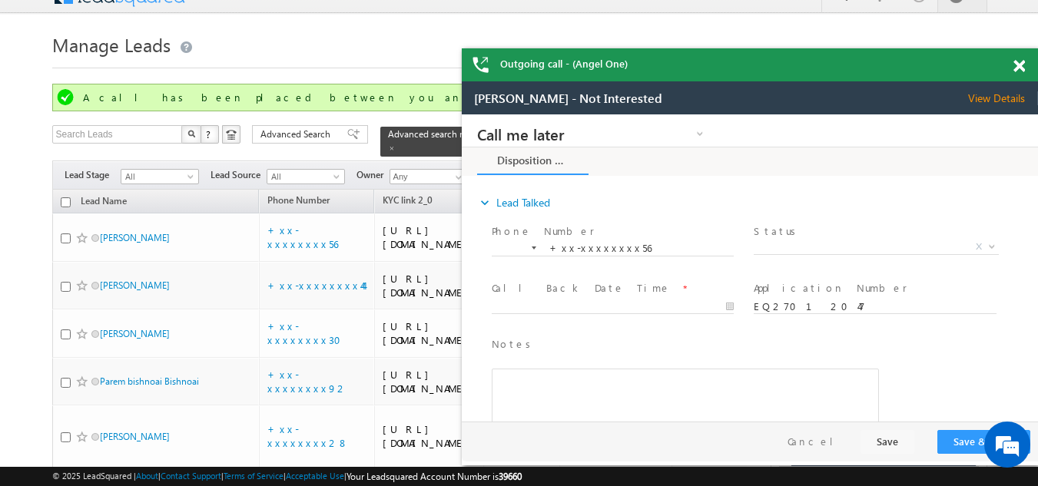
click at [1019, 64] on span at bounding box center [1019, 66] width 12 height 13
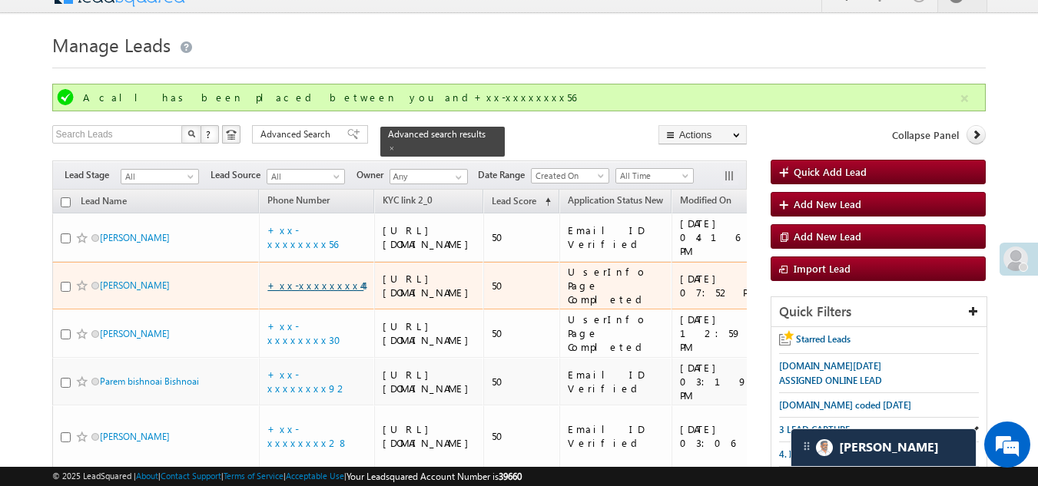
click at [302, 292] on link "+xx-xxxxxxxx44" at bounding box center [315, 285] width 96 height 13
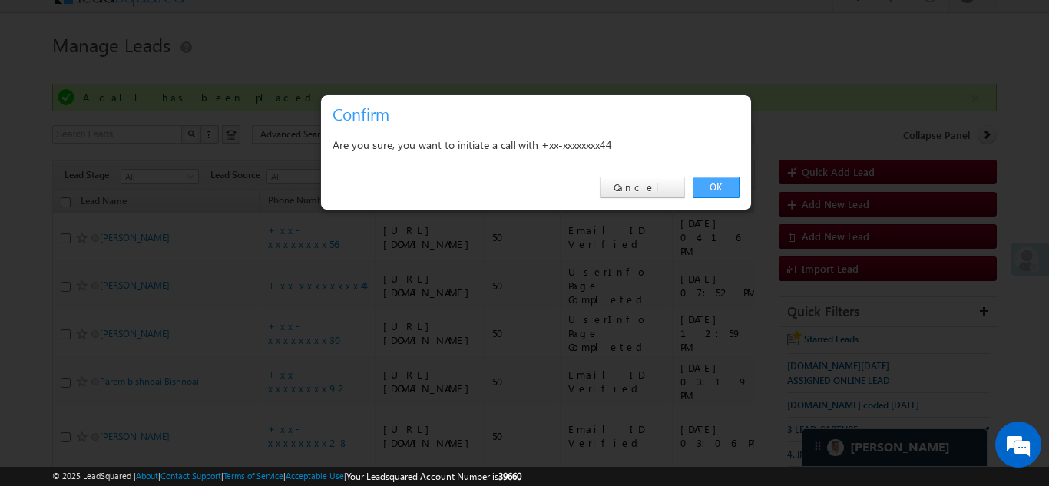
click at [707, 184] on link "OK" at bounding box center [716, 188] width 47 height 22
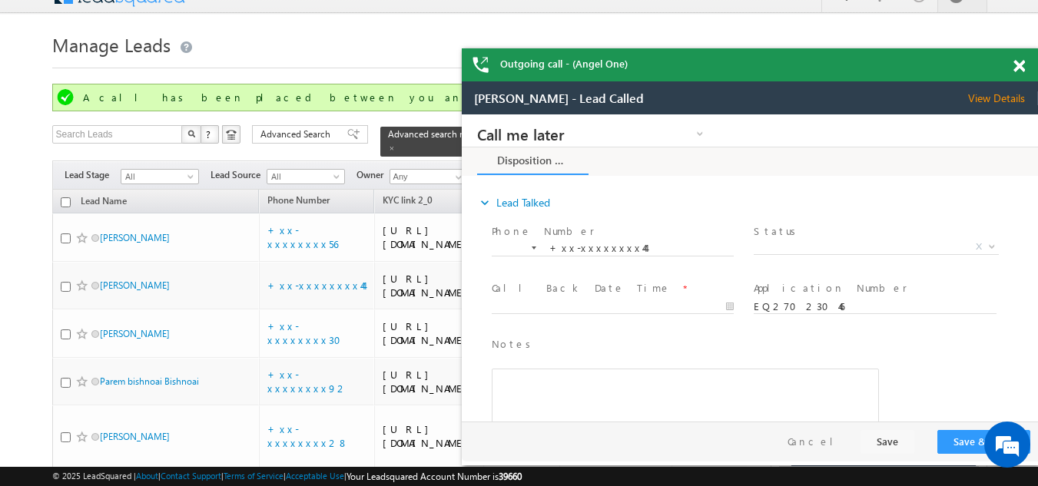
click at [1016, 67] on span at bounding box center [1019, 66] width 12 height 13
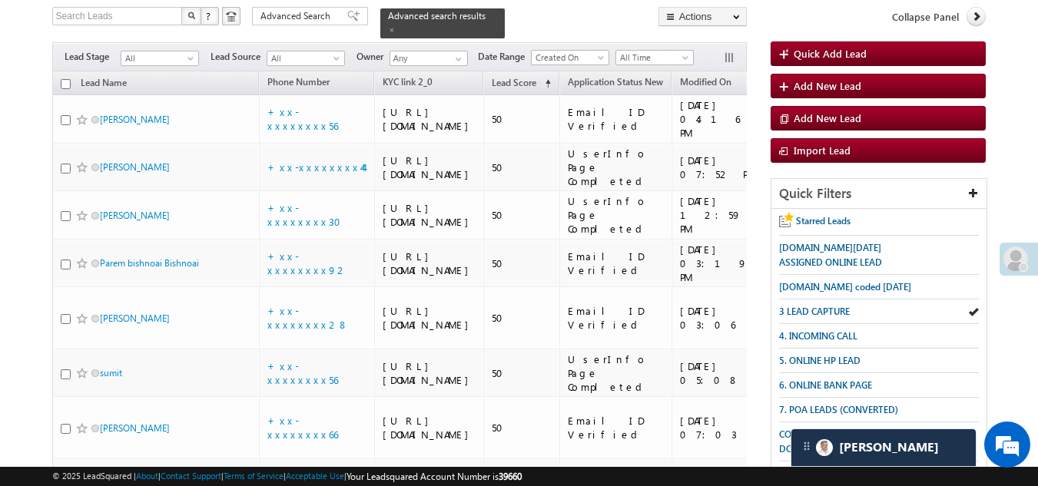
scroll to position [330, 0]
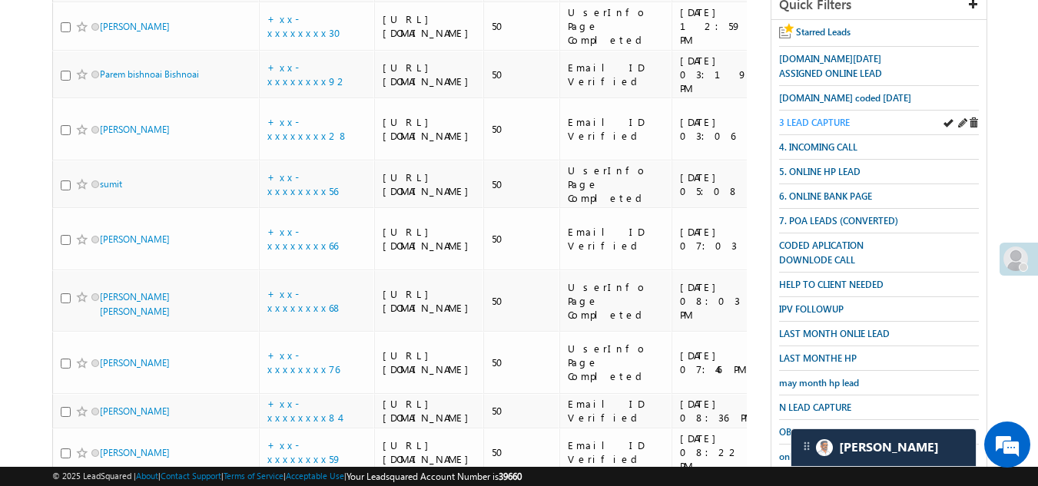
click at [801, 119] on span "3 LEAD CAPTURE" at bounding box center [814, 123] width 71 height 12
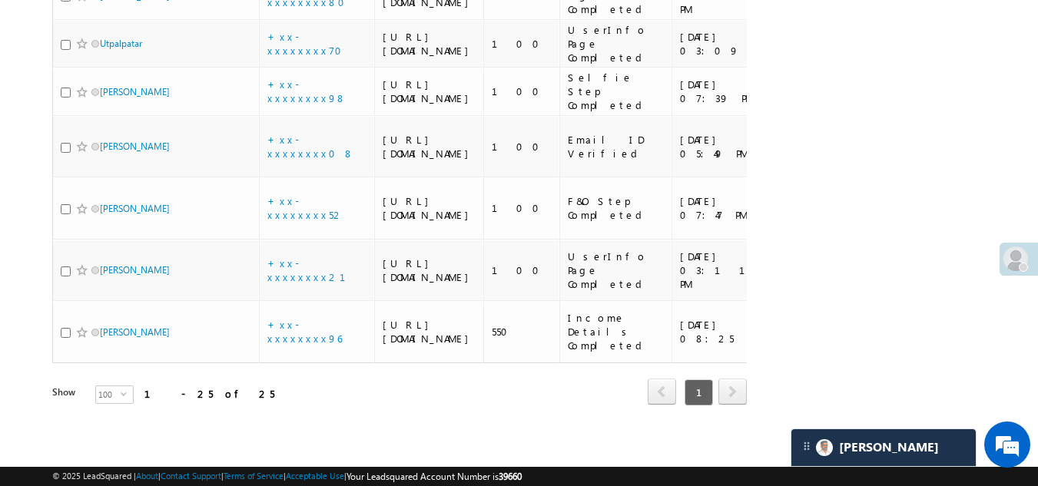
scroll to position [2072, 0]
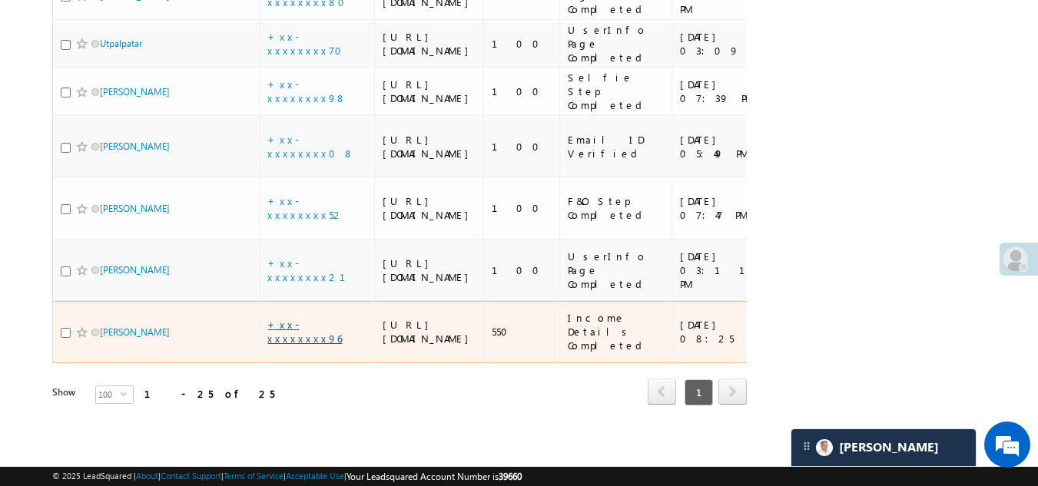
click at [330, 318] on link "+xx-xxxxxxxx96" at bounding box center [304, 331] width 75 height 27
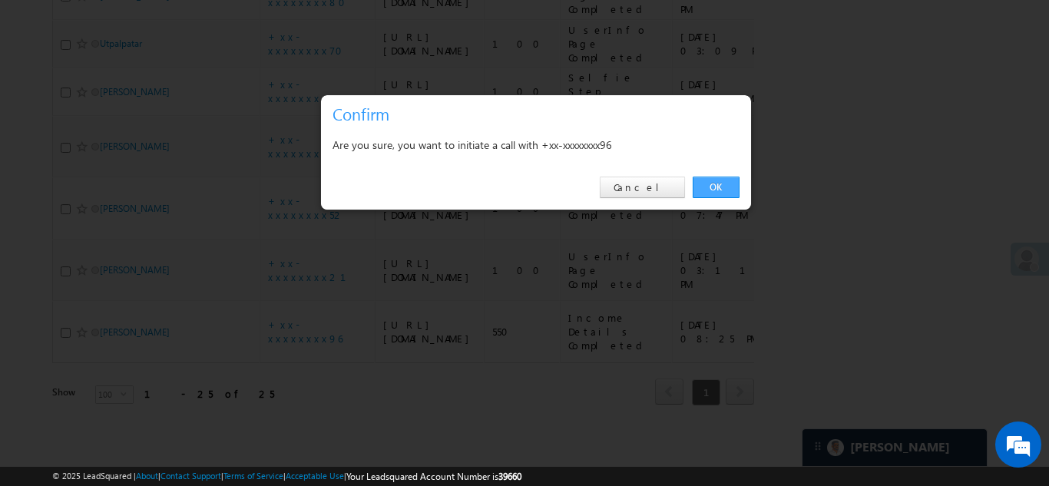
click at [711, 189] on link "OK" at bounding box center [716, 188] width 47 height 22
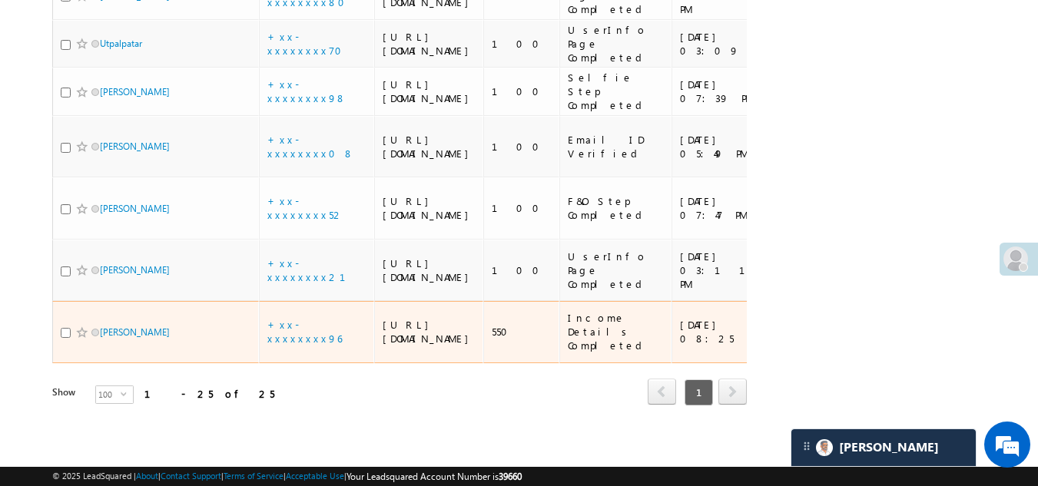
click at [65, 328] on input "checkbox" at bounding box center [66, 333] width 10 height 10
checkbox input "true"
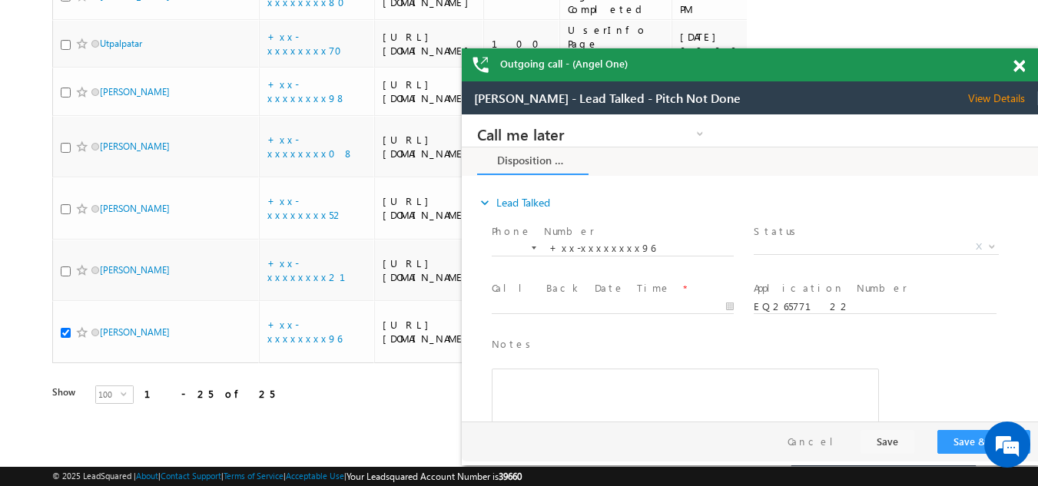
scroll to position [0, 0]
click at [1019, 63] on span at bounding box center [1019, 66] width 12 height 13
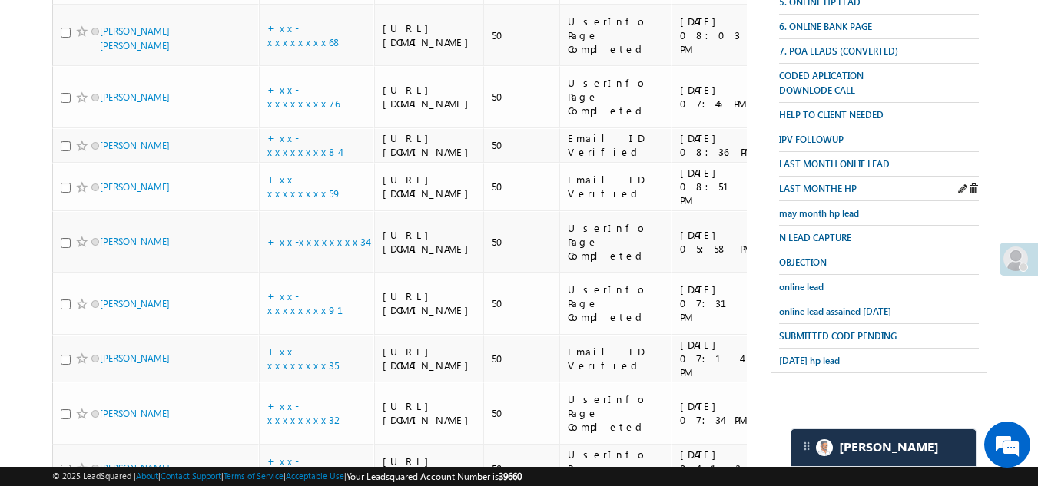
scroll to position [346, 0]
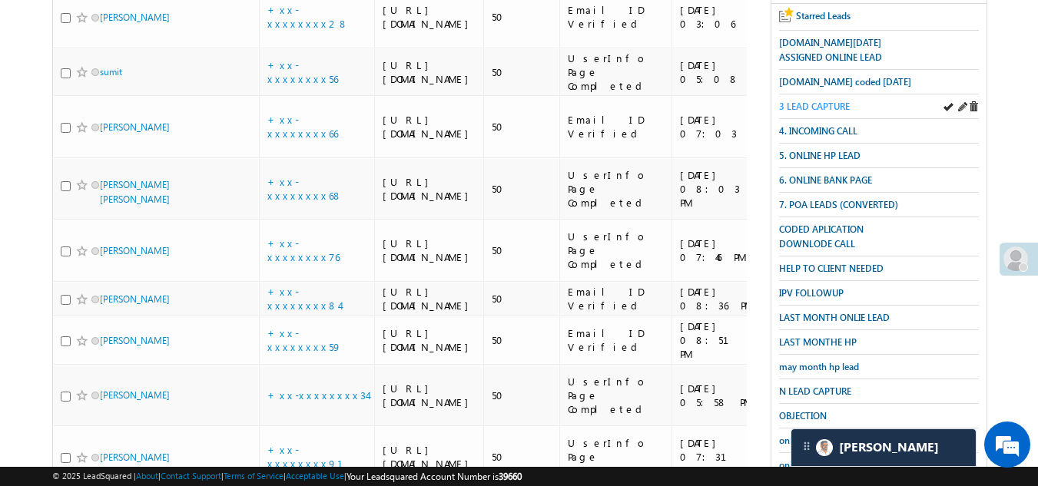
click at [810, 104] on span "3 LEAD CAPTURE" at bounding box center [814, 107] width 71 height 12
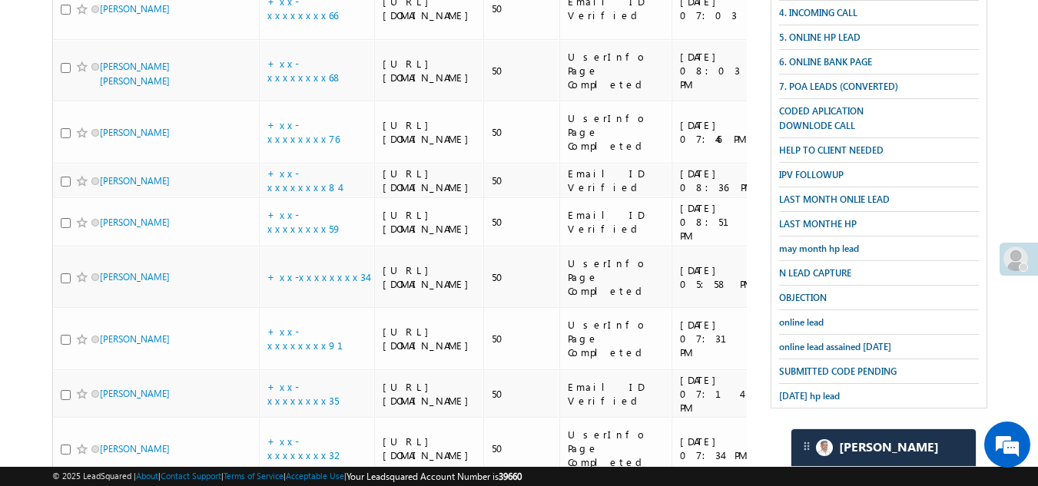
scroll to position [116, 0]
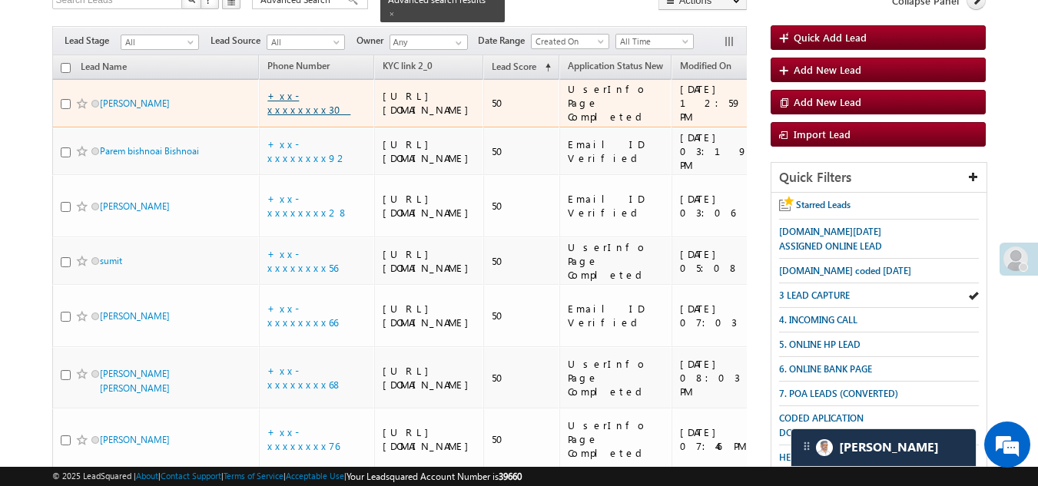
click at [301, 115] on link "+xx-xxxxxxxx30" at bounding box center [308, 102] width 83 height 27
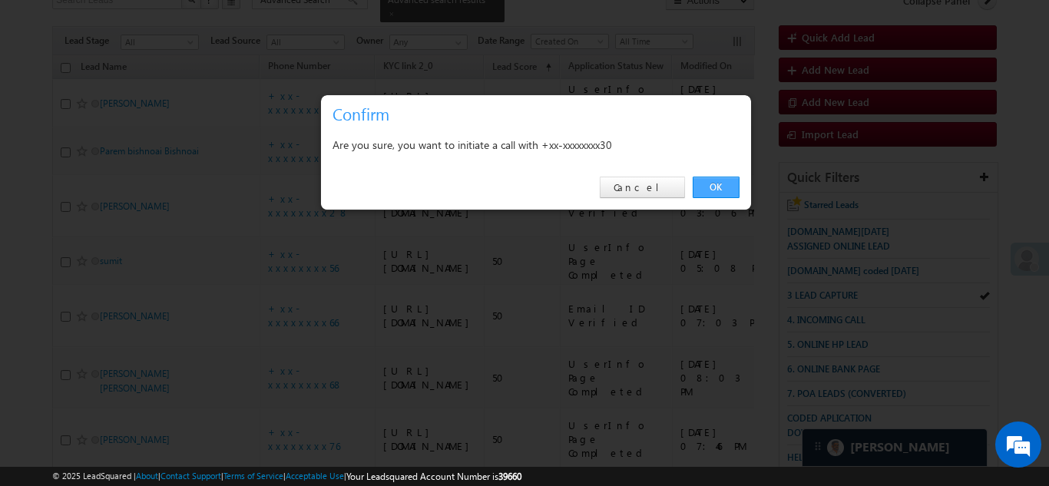
click at [714, 187] on link "OK" at bounding box center [716, 188] width 47 height 22
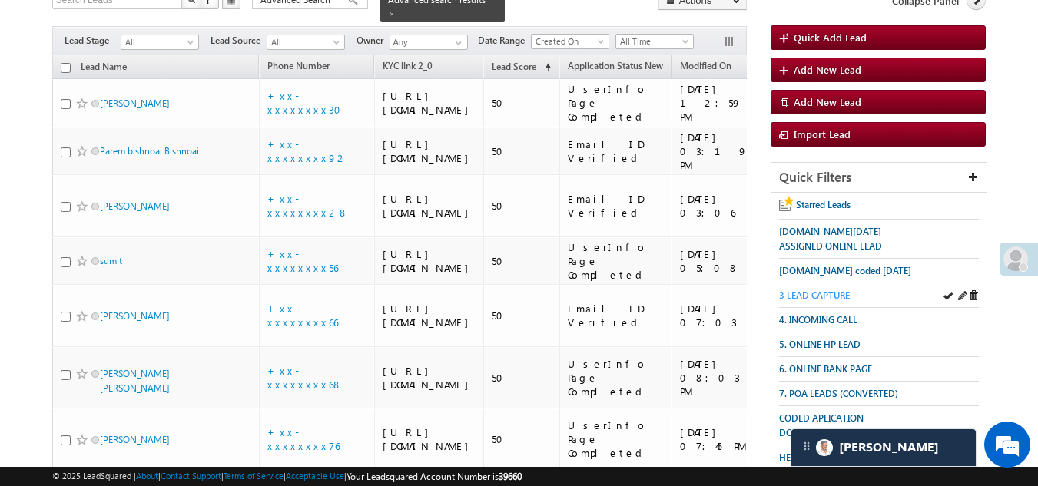
click at [824, 290] on span "3 LEAD CAPTURE" at bounding box center [814, 296] width 71 height 12
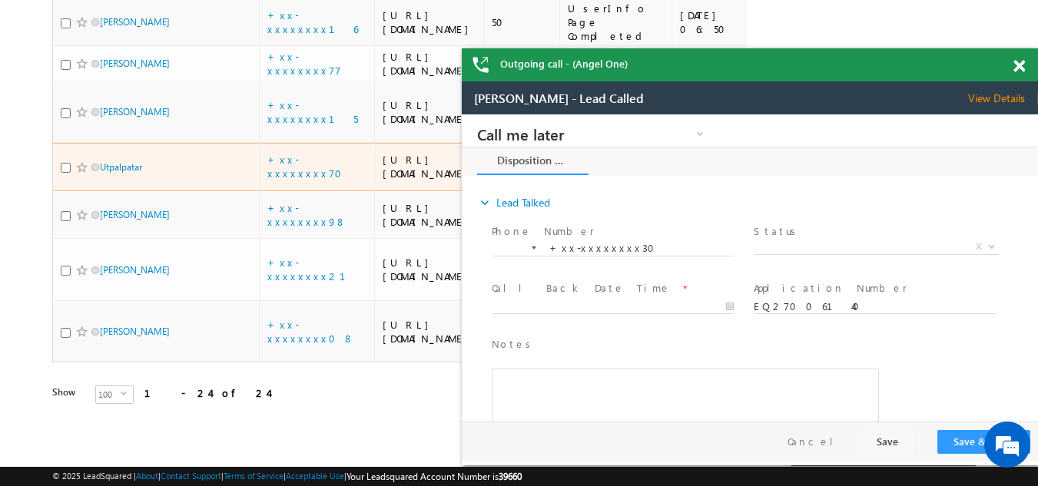
scroll to position [1983, 0]
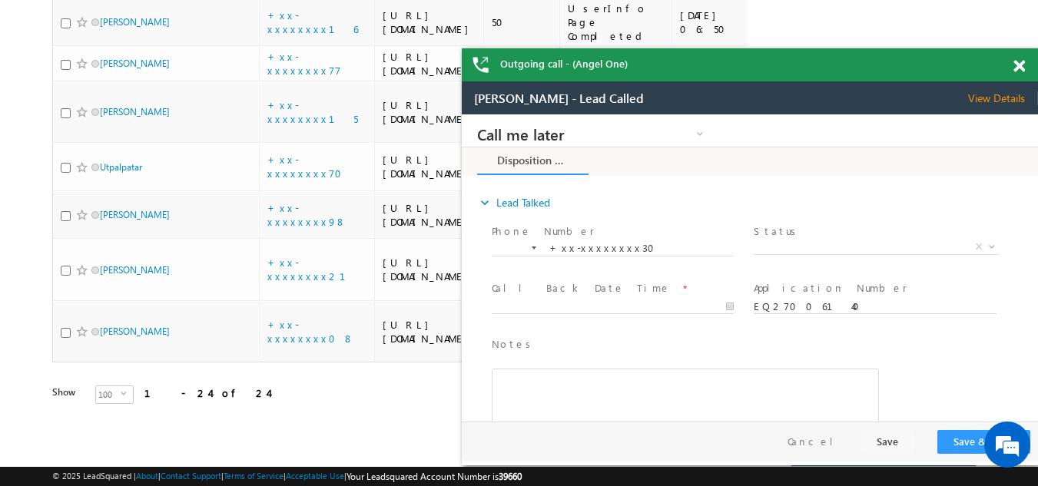
click at [1017, 63] on span at bounding box center [1019, 66] width 12 height 13
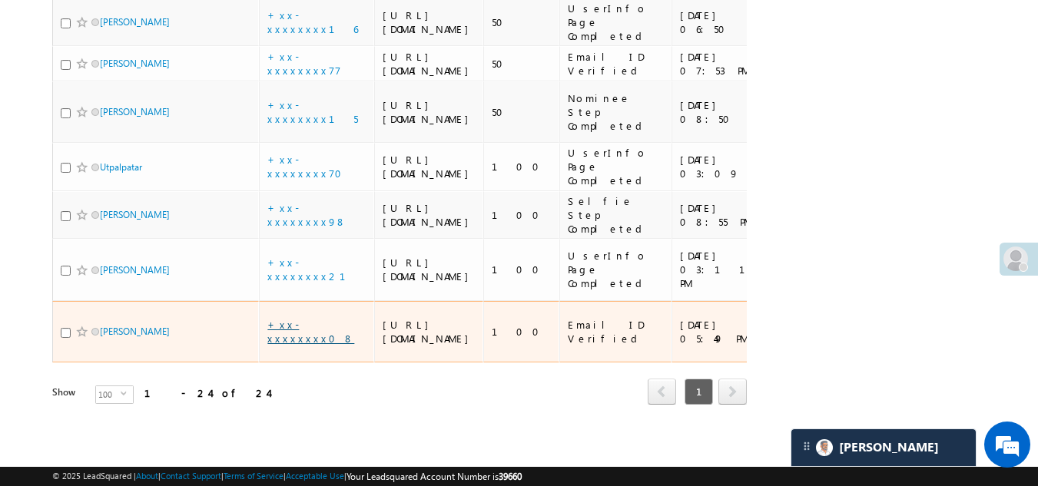
click at [308, 318] on link "+xx-xxxxxxxx08" at bounding box center [310, 331] width 87 height 27
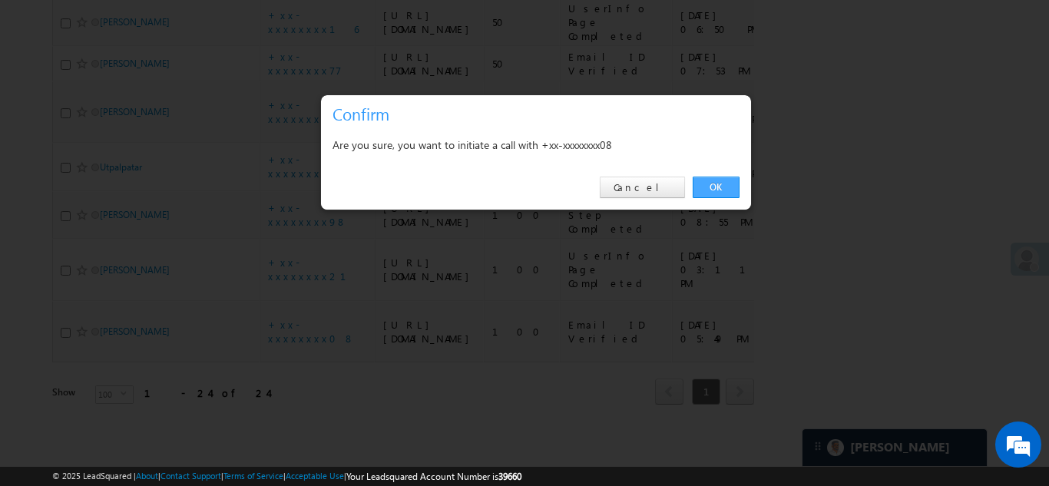
click at [723, 186] on link "OK" at bounding box center [716, 188] width 47 height 22
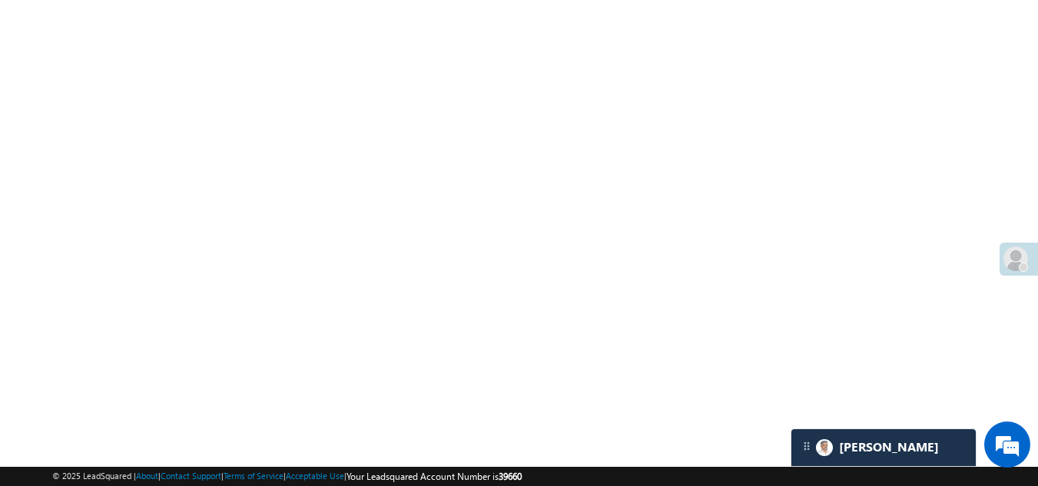
scroll to position [2024, 0]
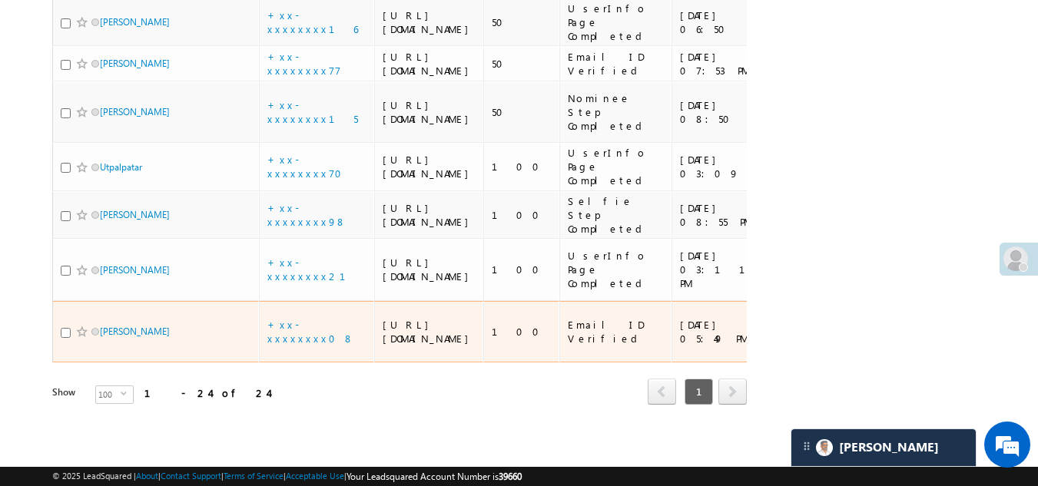
click at [65, 328] on input "checkbox" at bounding box center [66, 333] width 10 height 10
checkbox input "true"
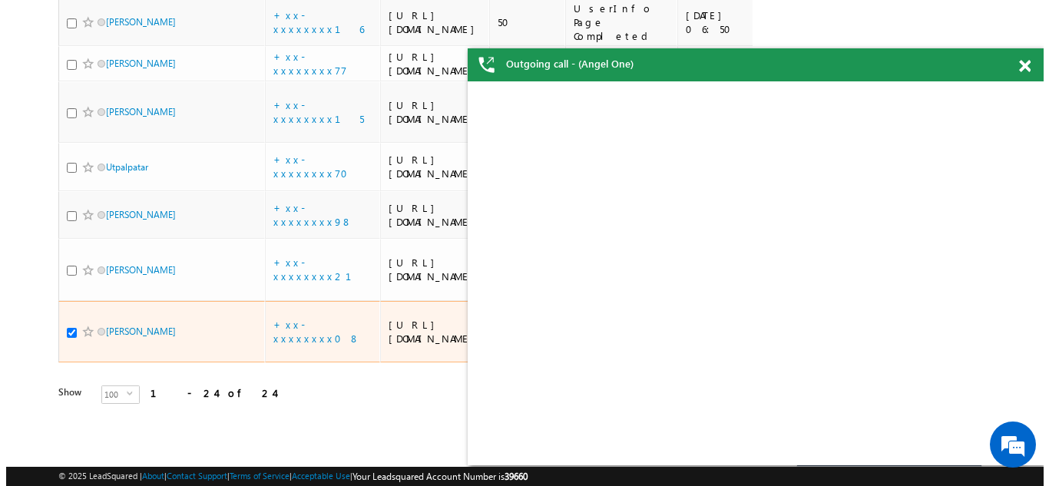
scroll to position [0, 0]
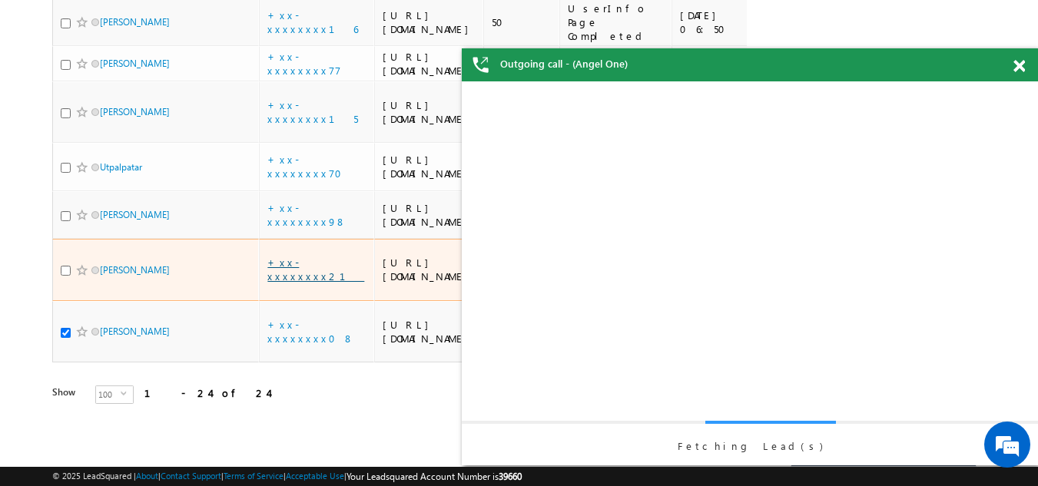
click at [306, 256] on link "+xx-xxxxxxxx21" at bounding box center [315, 269] width 97 height 27
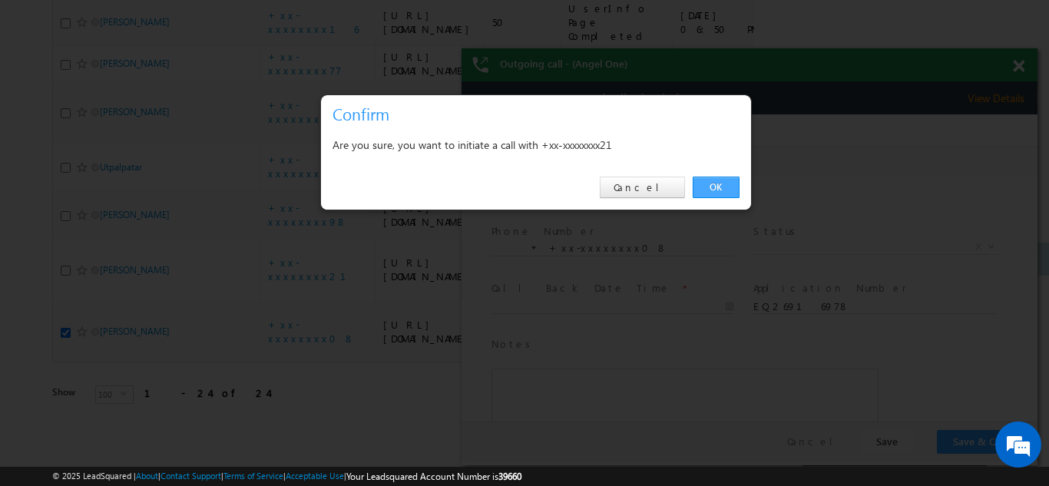
click at [714, 182] on link "OK" at bounding box center [716, 188] width 47 height 22
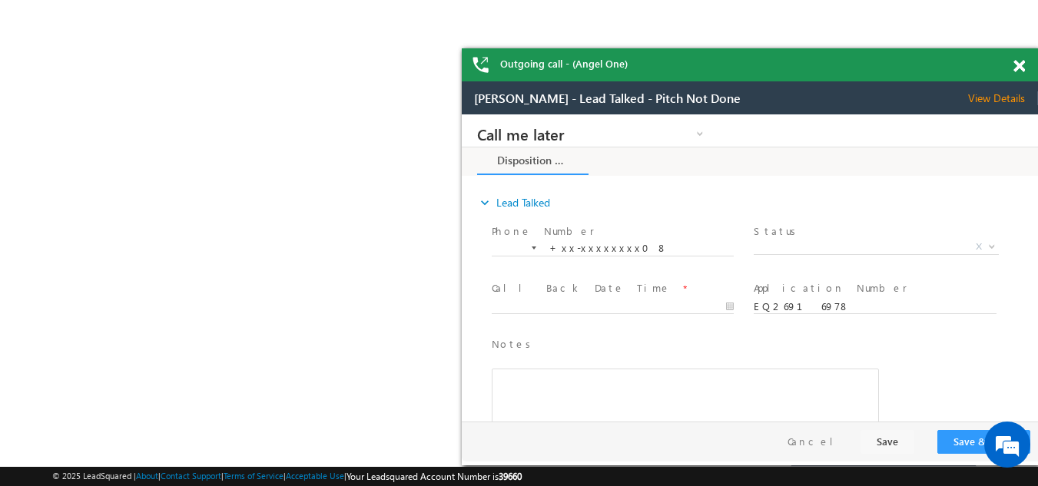
click at [1019, 65] on span at bounding box center [1019, 66] width 12 height 13
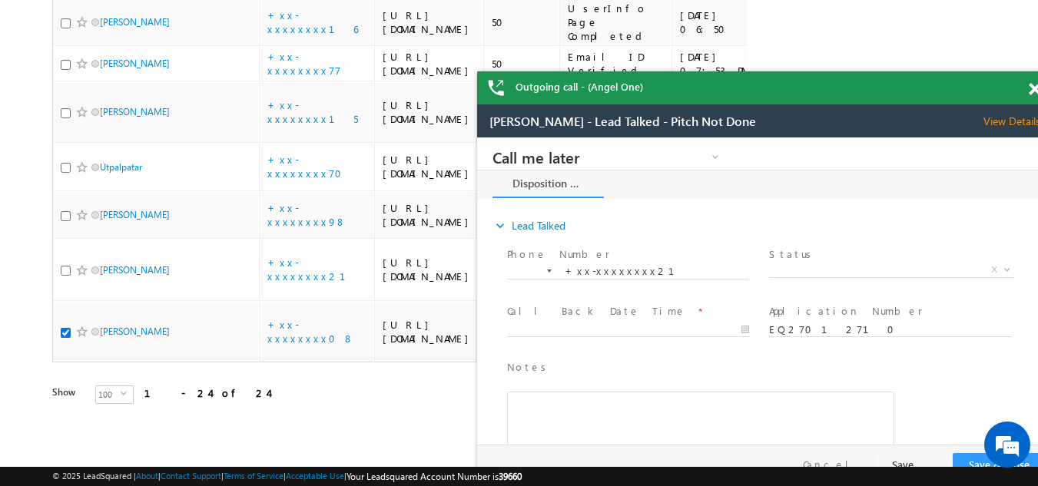
click at [1031, 85] on span at bounding box center [1035, 89] width 12 height 13
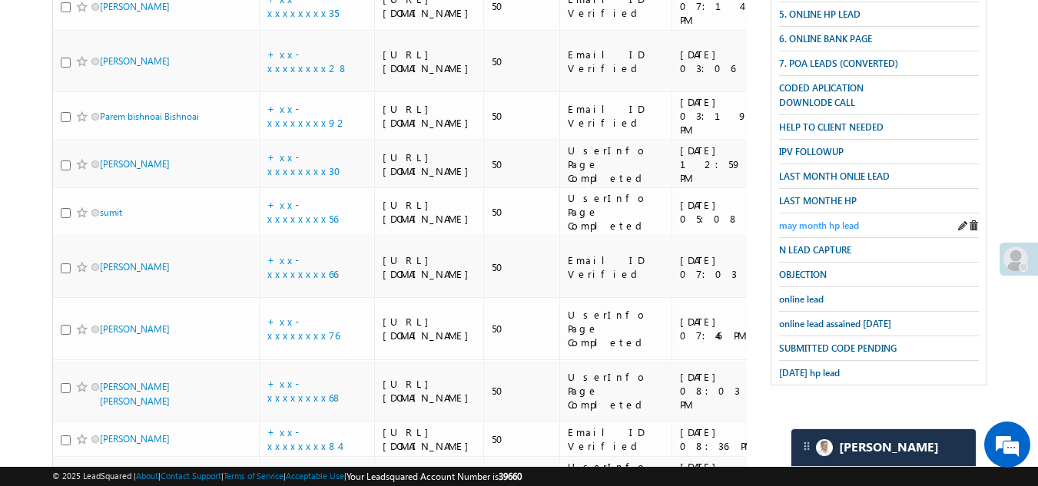
scroll to position [104, 0]
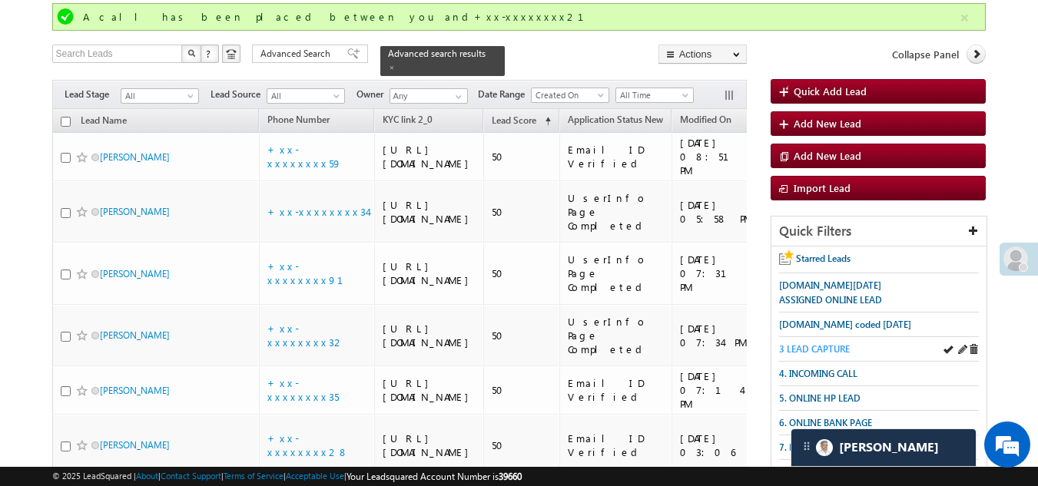
click at [825, 346] on span "3 LEAD CAPTURE" at bounding box center [814, 349] width 71 height 12
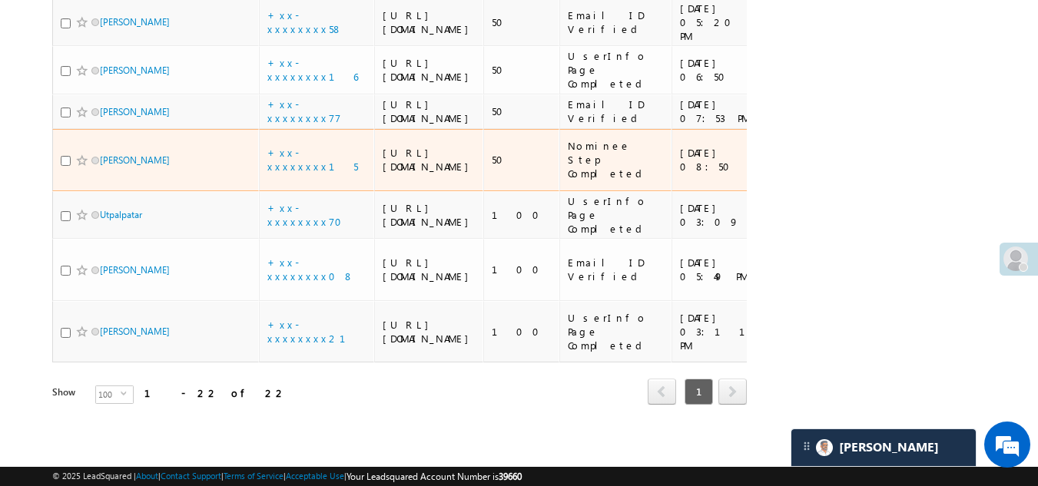
scroll to position [1804, 0]
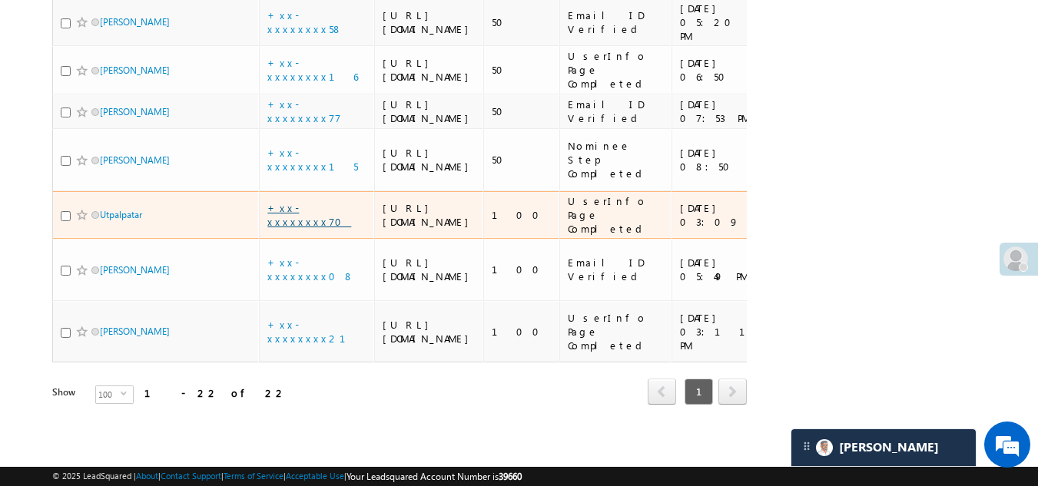
click at [309, 201] on link "+xx-xxxxxxxx70" at bounding box center [309, 214] width 84 height 27
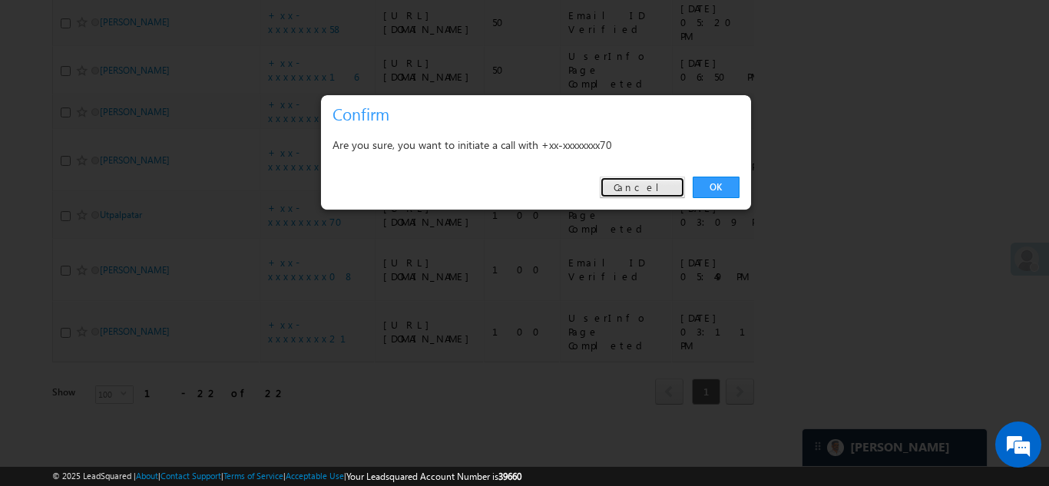
click at [660, 187] on link "Cancel" at bounding box center [642, 188] width 85 height 22
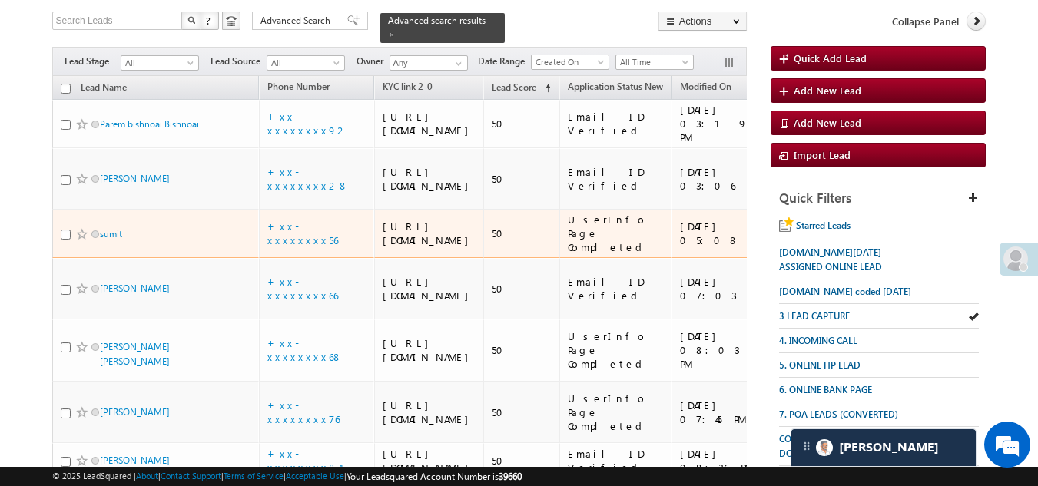
scroll to position [0, 0]
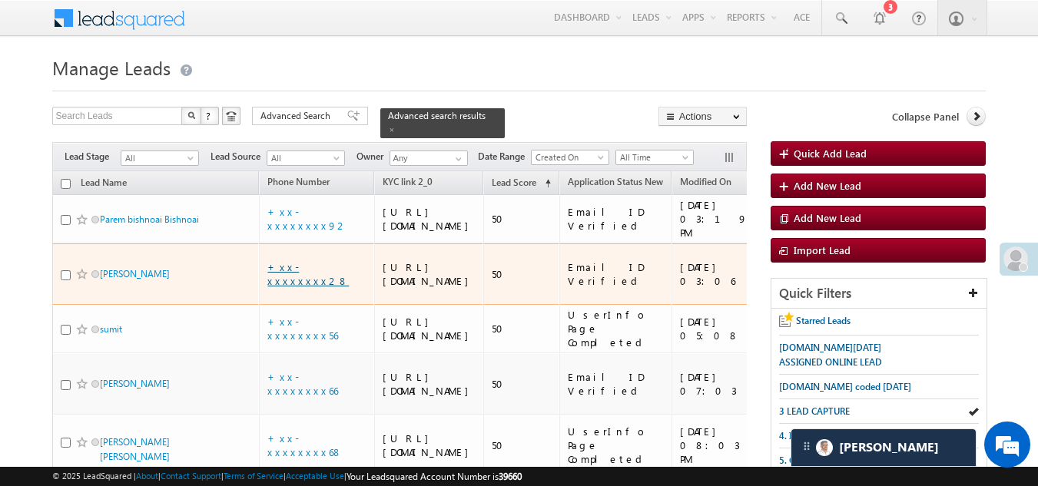
click at [290, 287] on link "+xx-xxxxxxxx28" at bounding box center [307, 273] width 81 height 27
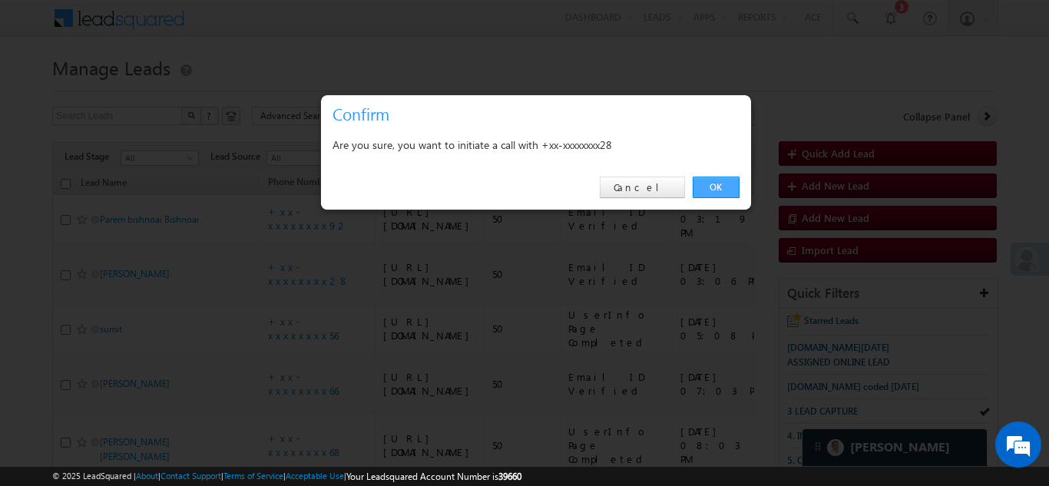
click at [716, 186] on link "OK" at bounding box center [716, 188] width 47 height 22
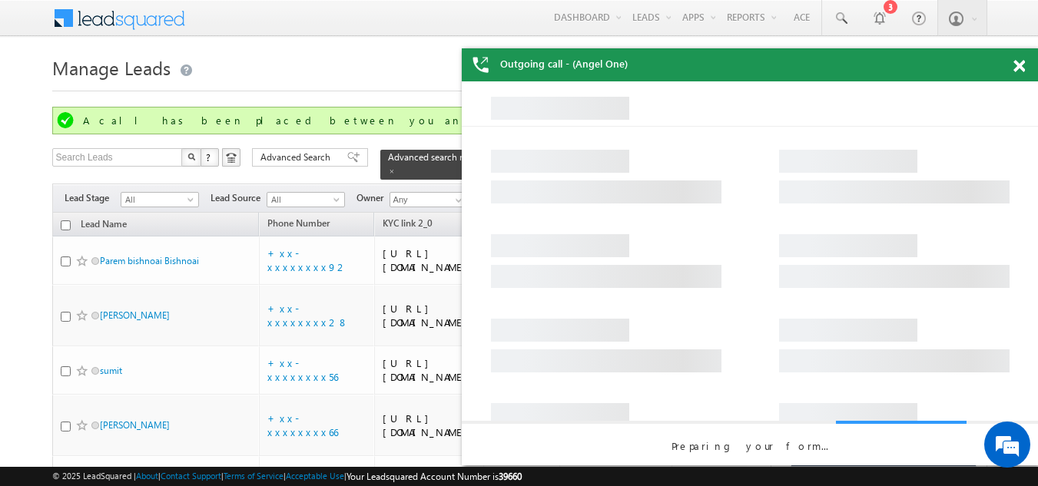
click at [1019, 66] on span at bounding box center [1019, 66] width 12 height 13
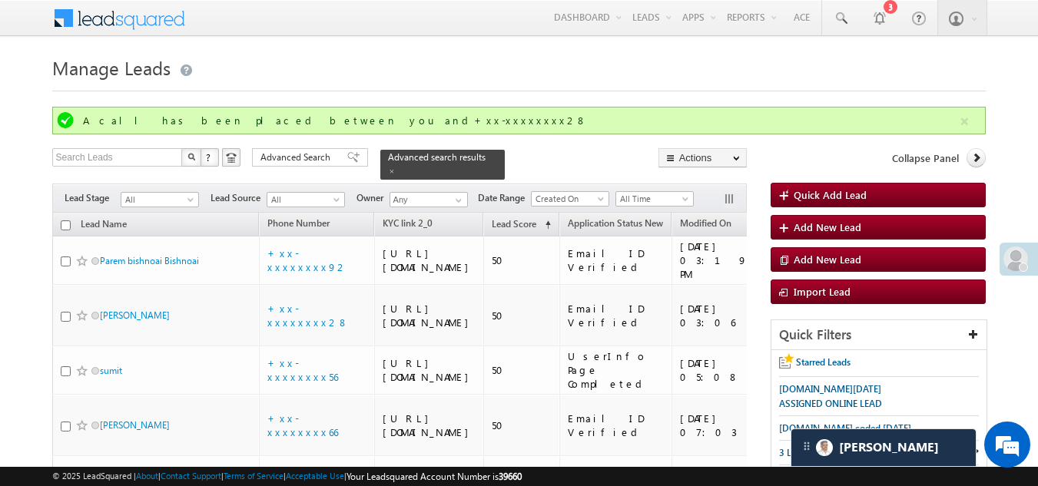
scroll to position [230, 0]
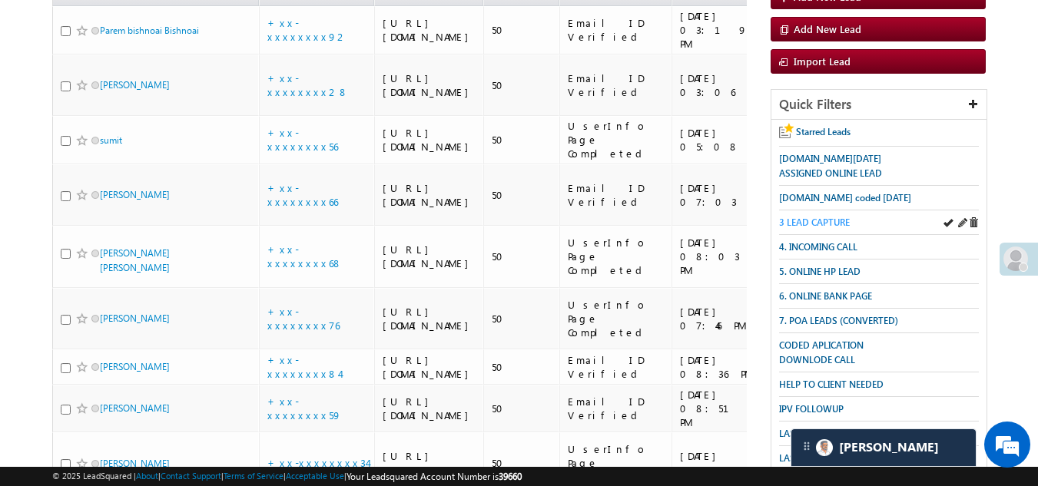
click at [830, 218] on span "3 LEAD CAPTURE" at bounding box center [814, 223] width 71 height 12
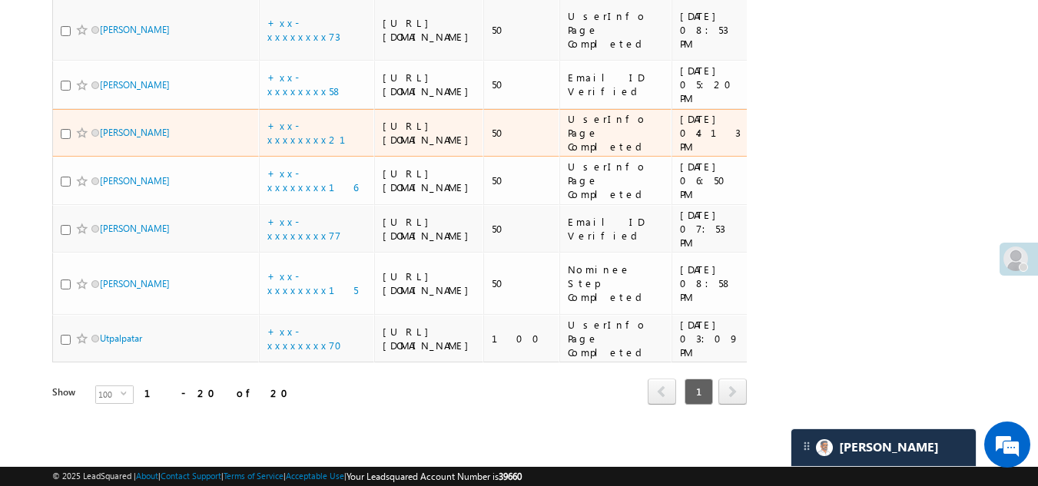
scroll to position [1625, 0]
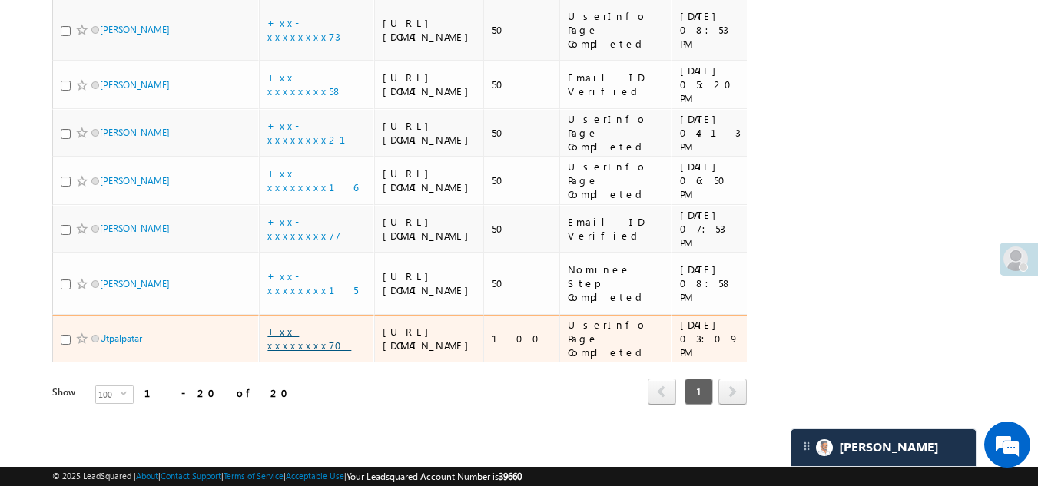
click at [300, 325] on link "+xx-xxxxxxxx70" at bounding box center [309, 338] width 84 height 27
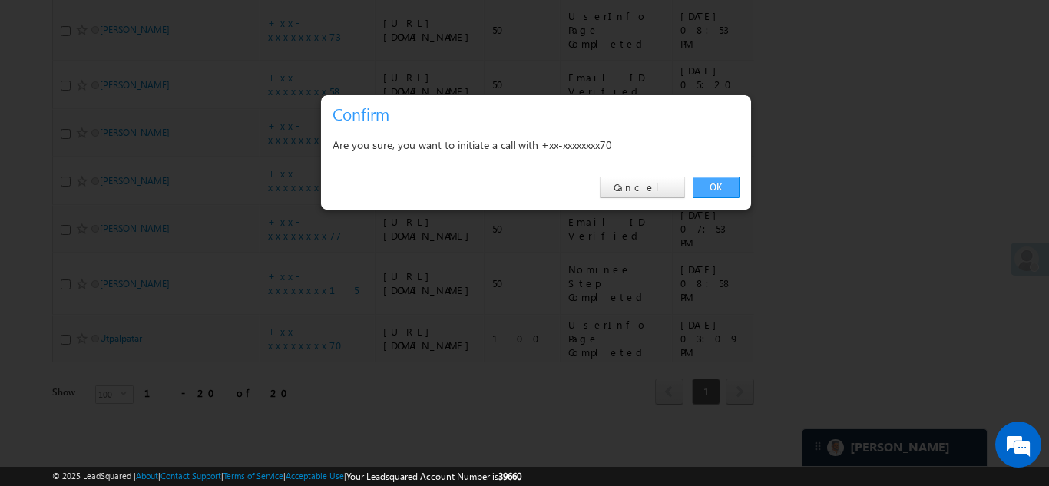
click at [713, 186] on link "OK" at bounding box center [716, 188] width 47 height 22
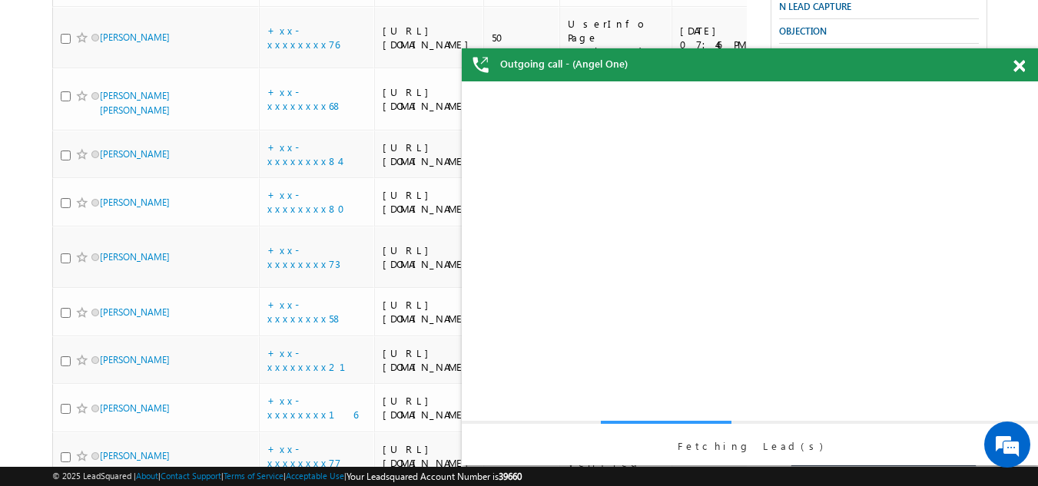
scroll to position [514, 0]
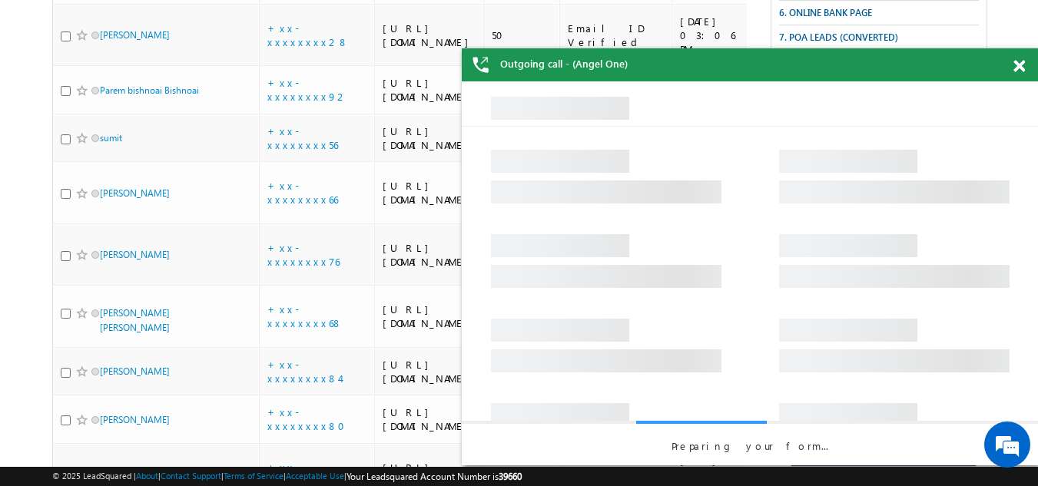
click at [1021, 65] on span at bounding box center [1019, 66] width 12 height 13
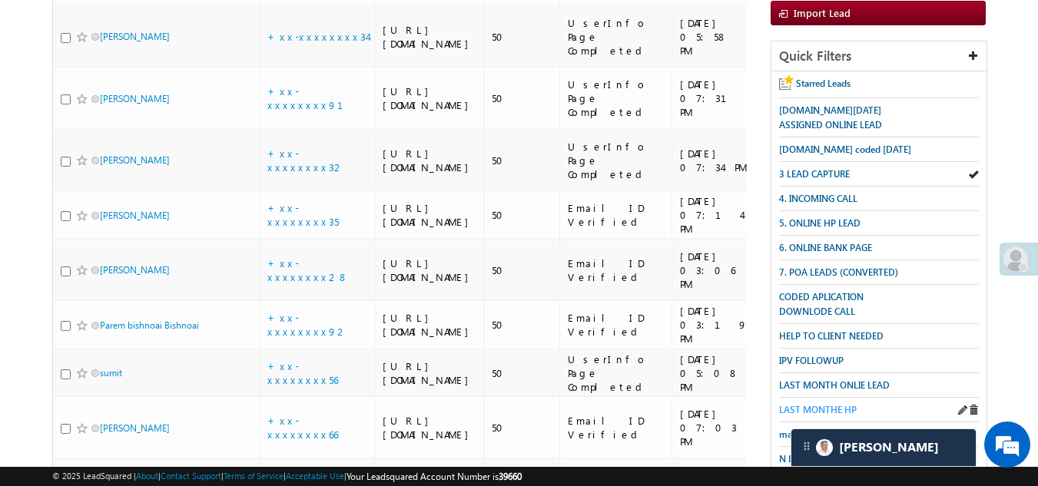
scroll to position [53, 0]
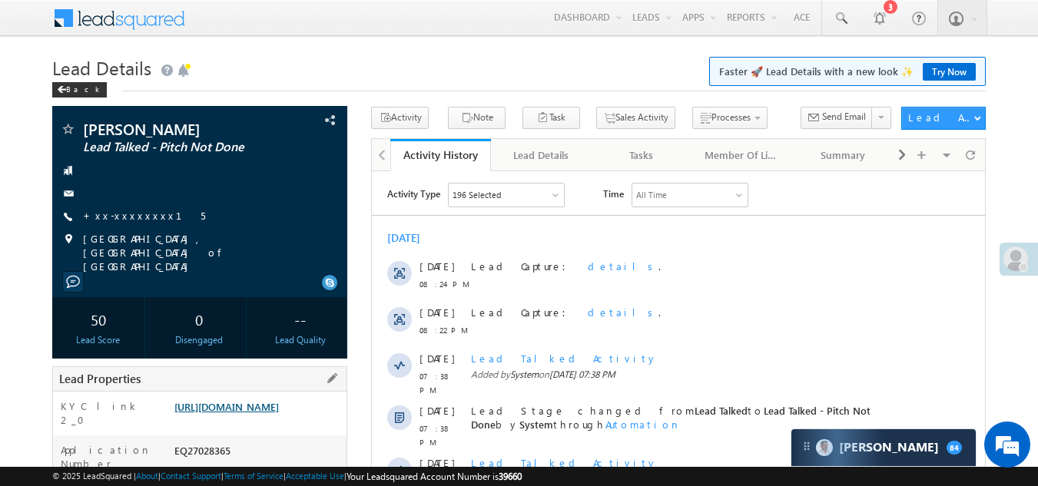
click at [224, 407] on link "[URL][DOMAIN_NAME]" at bounding box center [226, 406] width 104 height 13
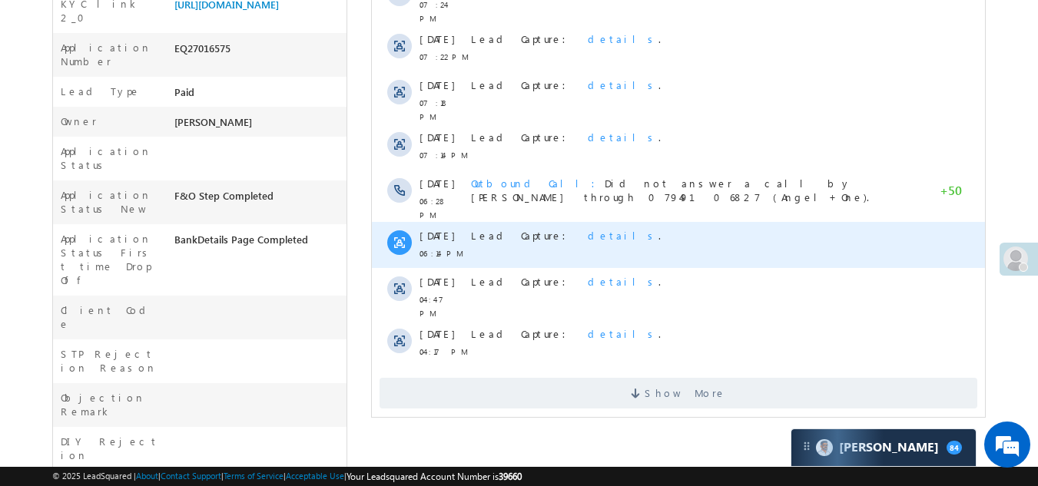
scroll to position [659, 0]
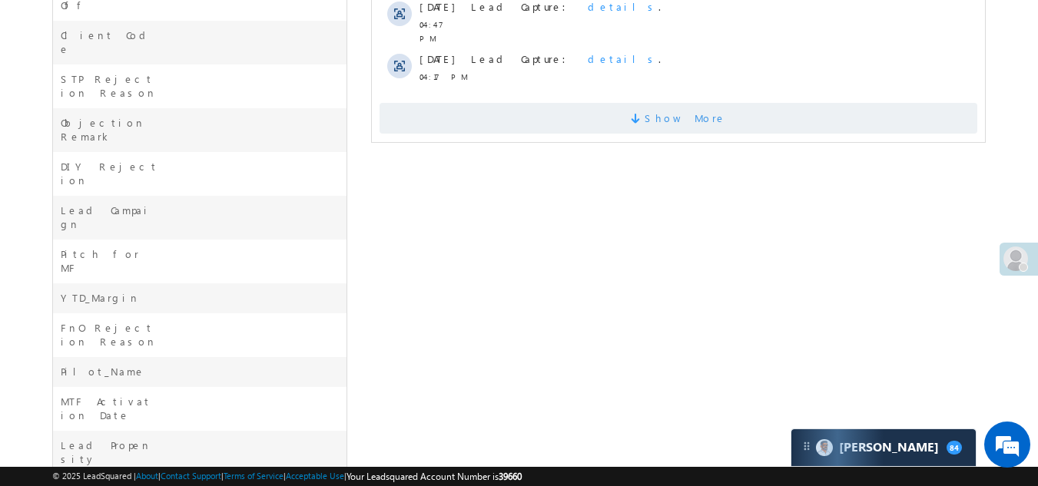
click at [464, 103] on span "Show More" at bounding box center [678, 118] width 598 height 31
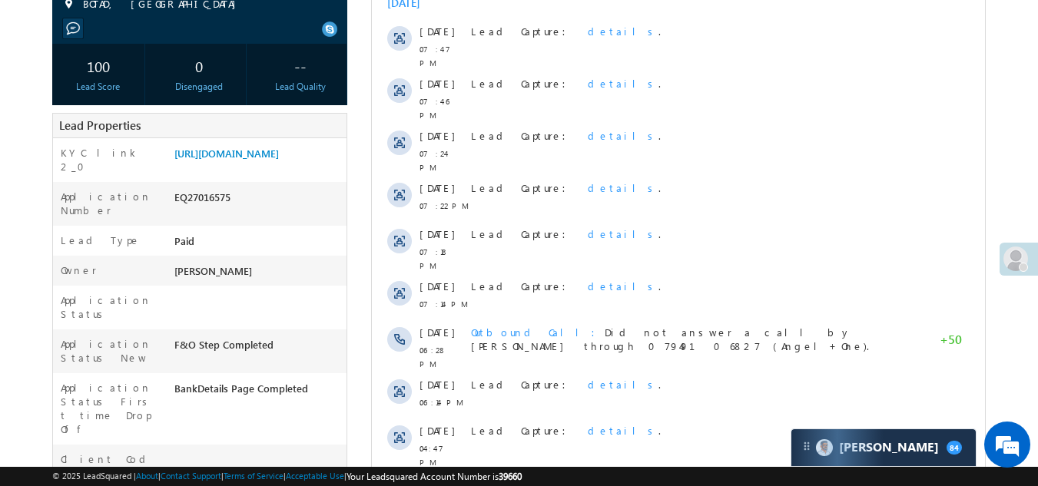
scroll to position [26, 0]
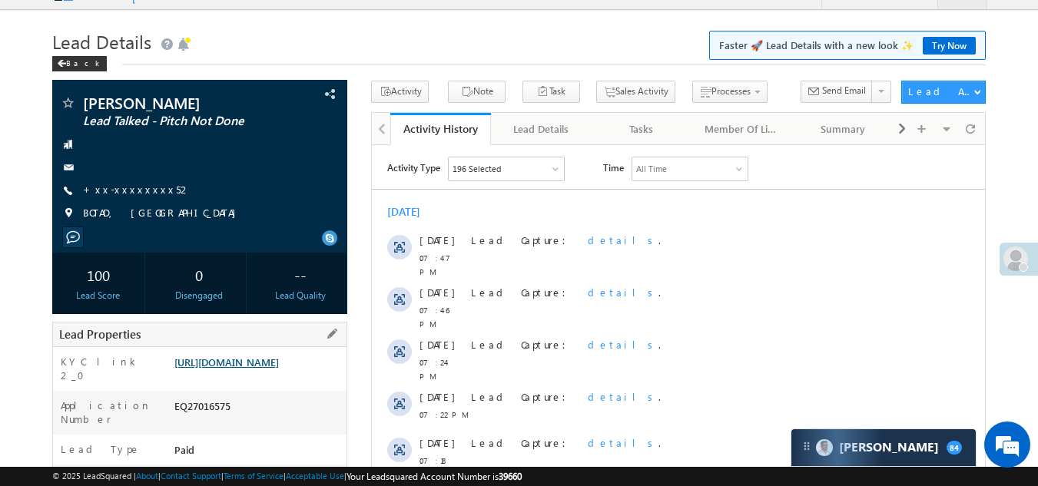
click at [247, 369] on link "[URL][DOMAIN_NAME]" at bounding box center [226, 362] width 104 height 13
click at [136, 192] on link "+xx-xxxxxxxx52" at bounding box center [137, 189] width 108 height 13
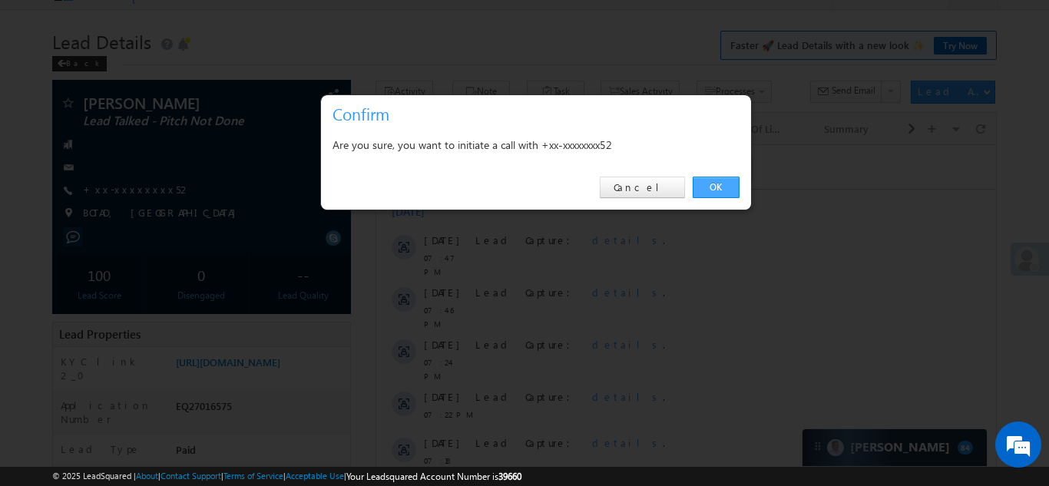
click at [718, 187] on link "OK" at bounding box center [716, 188] width 47 height 22
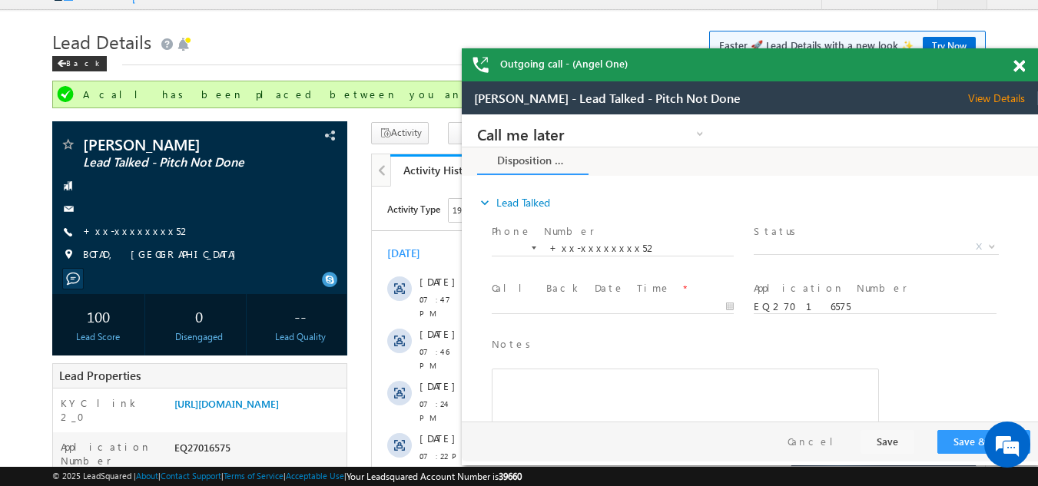
click at [1022, 65] on span at bounding box center [1019, 66] width 12 height 13
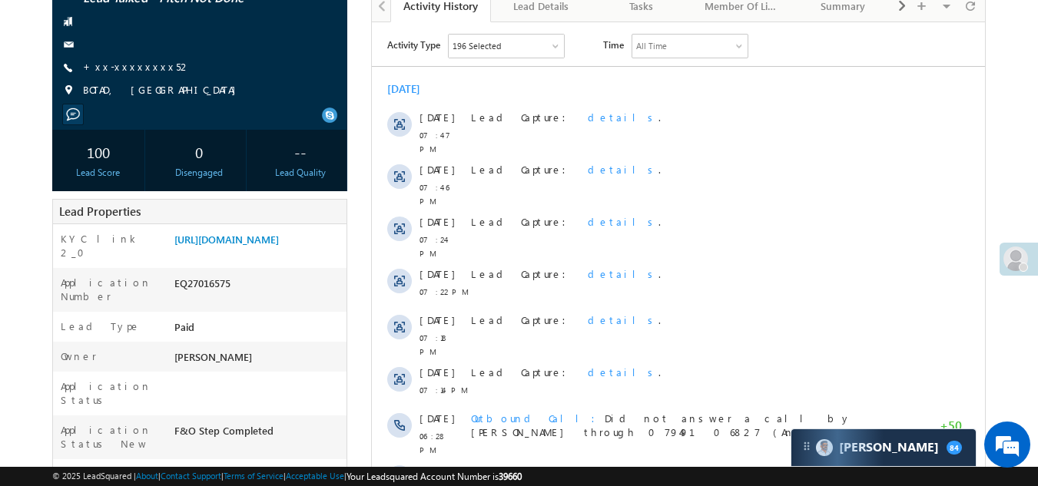
scroll to position [257, 0]
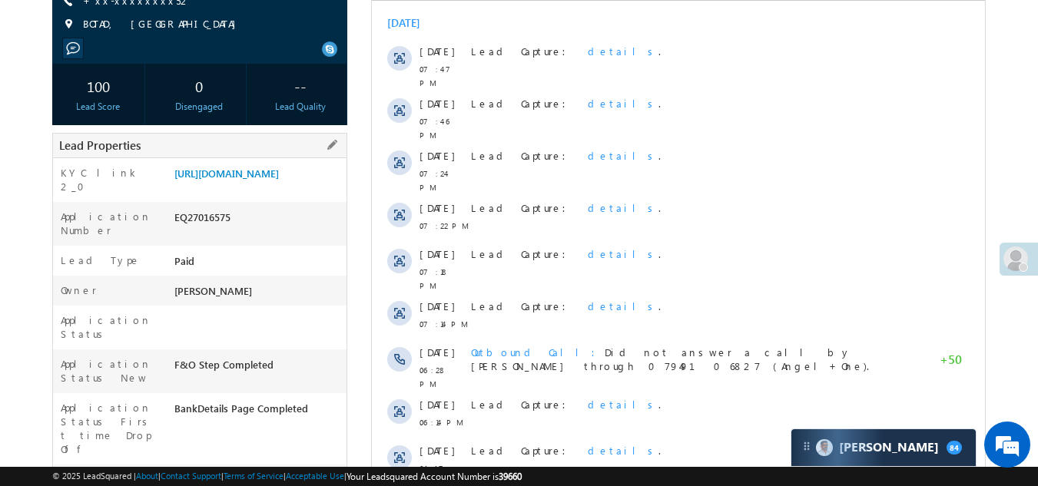
drag, startPoint x: 175, startPoint y: 242, endPoint x: 257, endPoint y: 239, distance: 81.5
click at [257, 231] on div "EQ27016575" at bounding box center [259, 221] width 177 height 22
copy div "EQ27016575"
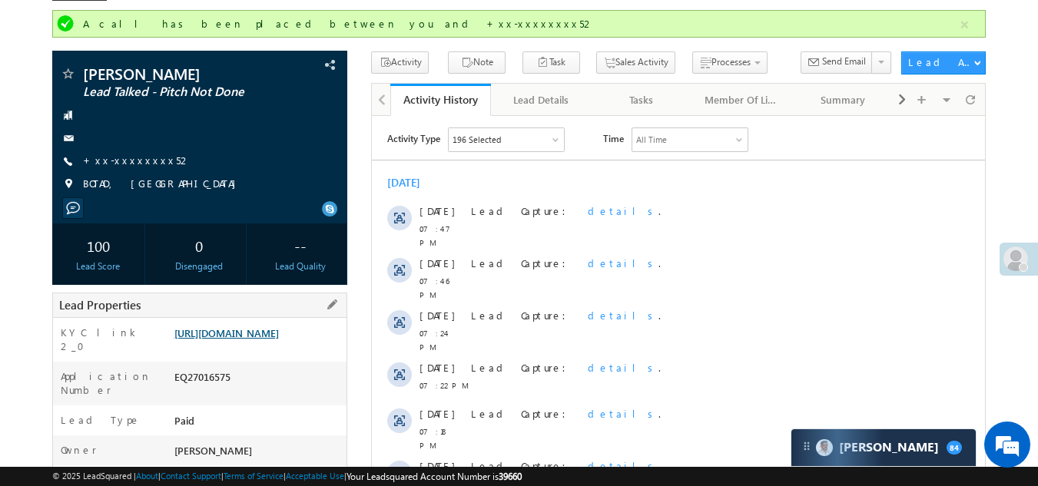
scroll to position [0, 0]
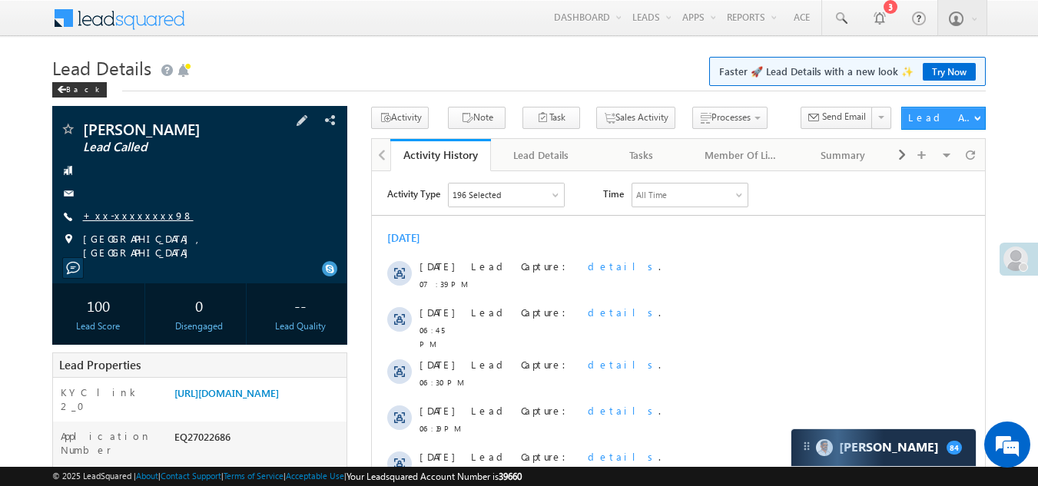
click at [134, 210] on link "+xx-xxxxxxxx98" at bounding box center [138, 215] width 111 height 13
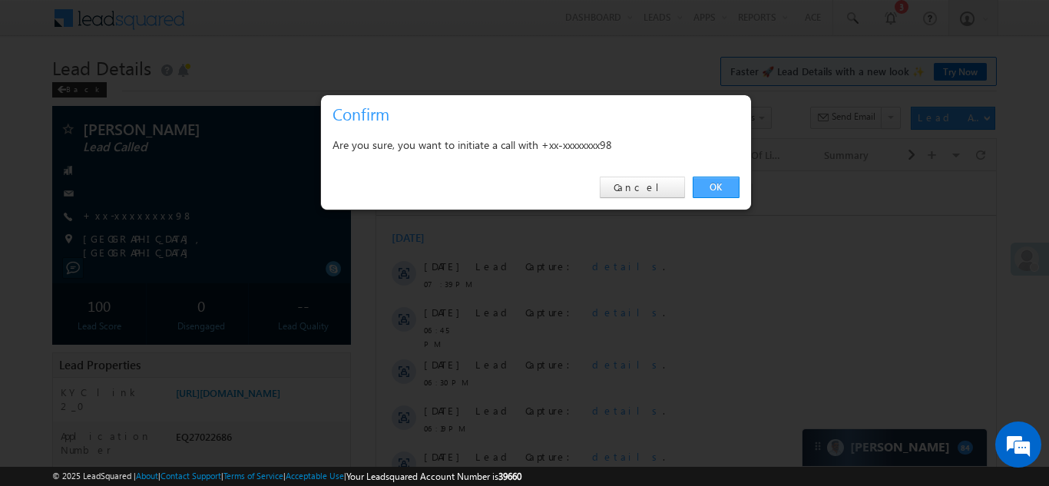
click at [704, 180] on link "OK" at bounding box center [716, 188] width 47 height 22
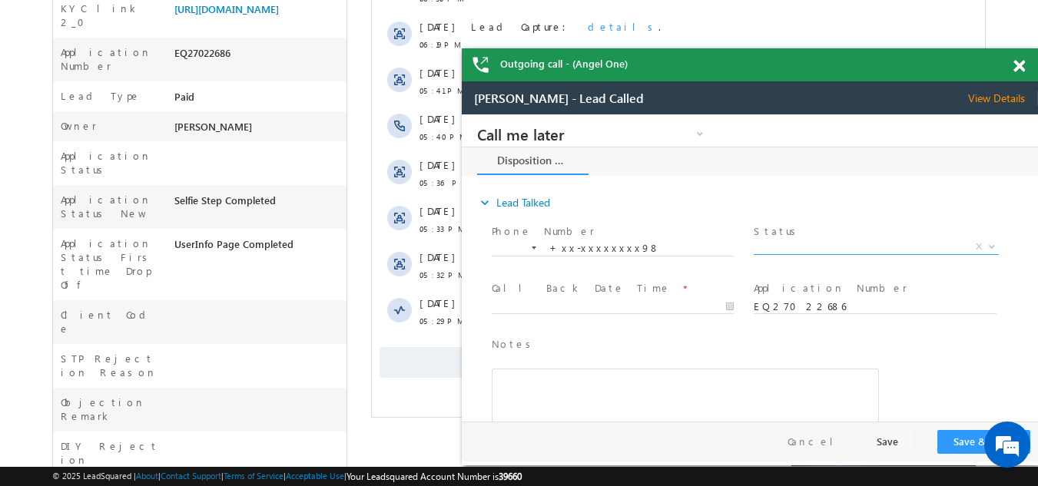
click at [815, 243] on span "X" at bounding box center [876, 247] width 244 height 15
select select "Pitch Not Done"
type input "[DATE] 8:55 PM"
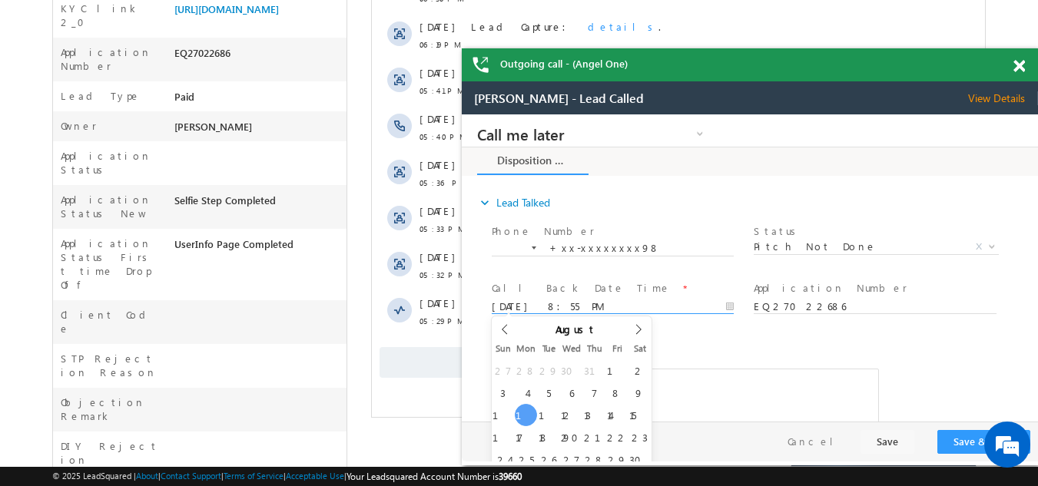
click at [564, 302] on input "[DATE] 8:55 PM" at bounding box center [613, 307] width 242 height 15
click at [1020, 65] on span at bounding box center [1019, 66] width 12 height 13
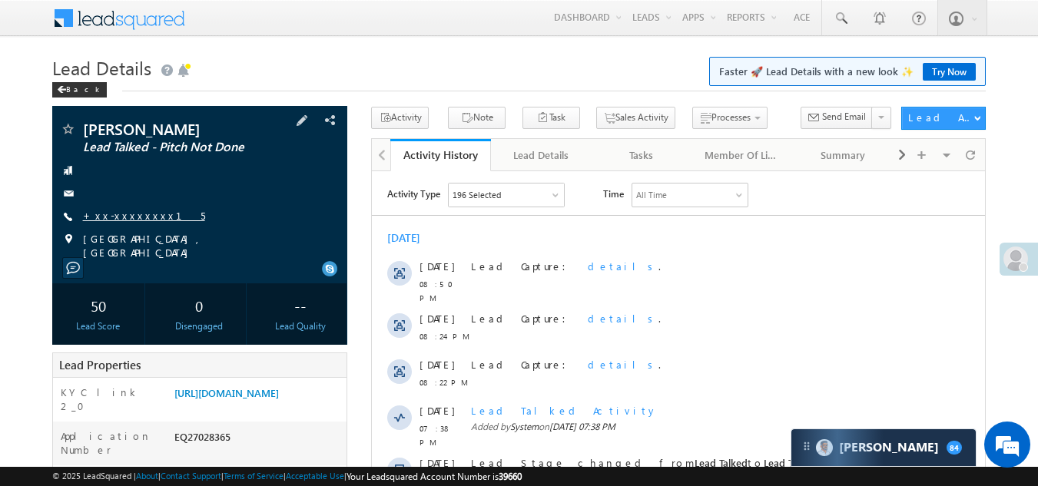
click at [119, 214] on link "+xx-xxxxxxxx15" at bounding box center [144, 215] width 122 height 13
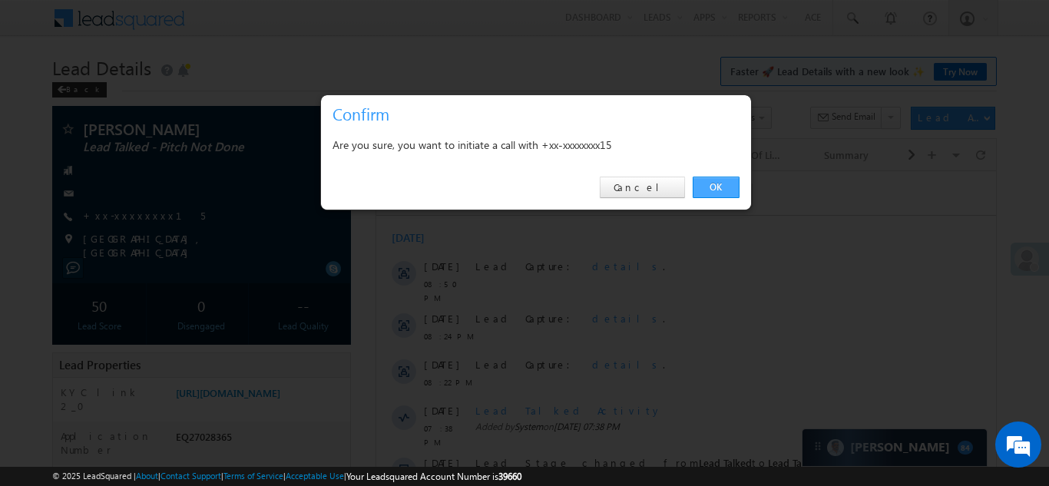
click at [717, 181] on link "OK" at bounding box center [716, 188] width 47 height 22
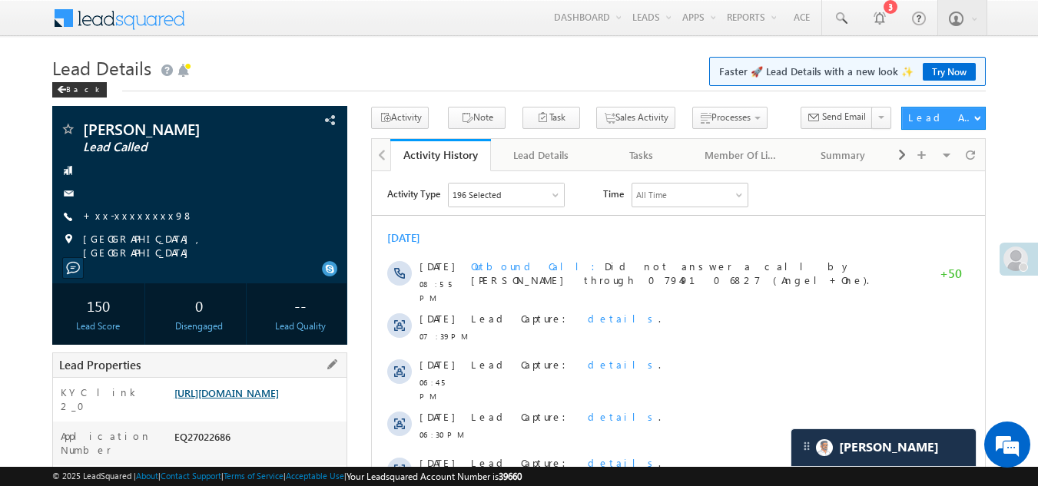
click at [267, 386] on link "[URL][DOMAIN_NAME]" at bounding box center [226, 392] width 104 height 13
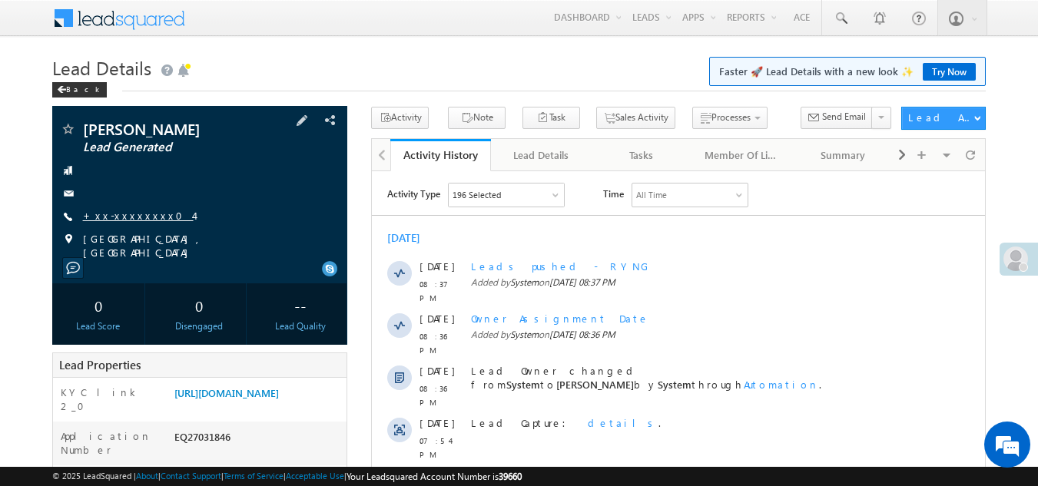
click at [129, 211] on link "+xx-xxxxxxxx04" at bounding box center [138, 215] width 111 height 13
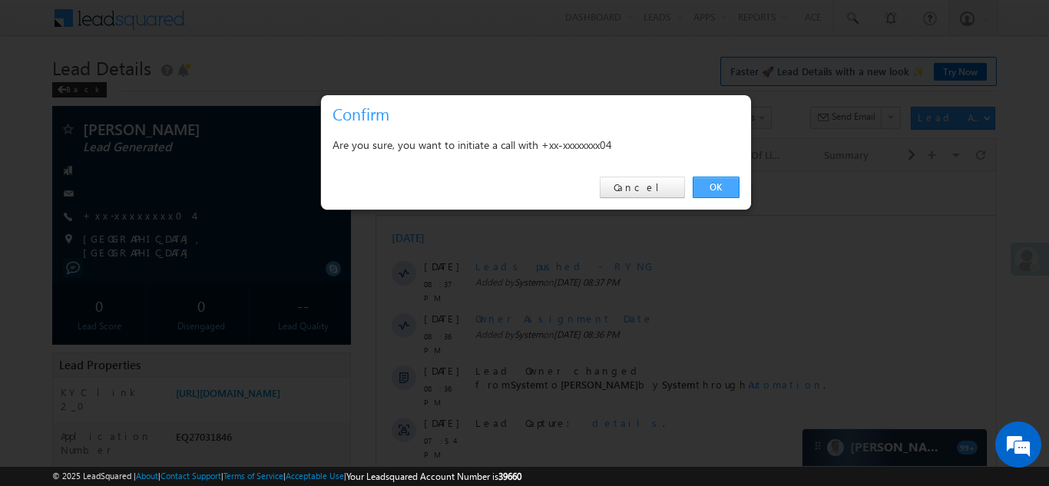
click at [714, 187] on link "OK" at bounding box center [716, 188] width 47 height 22
